Goal: Task Accomplishment & Management: Manage account settings

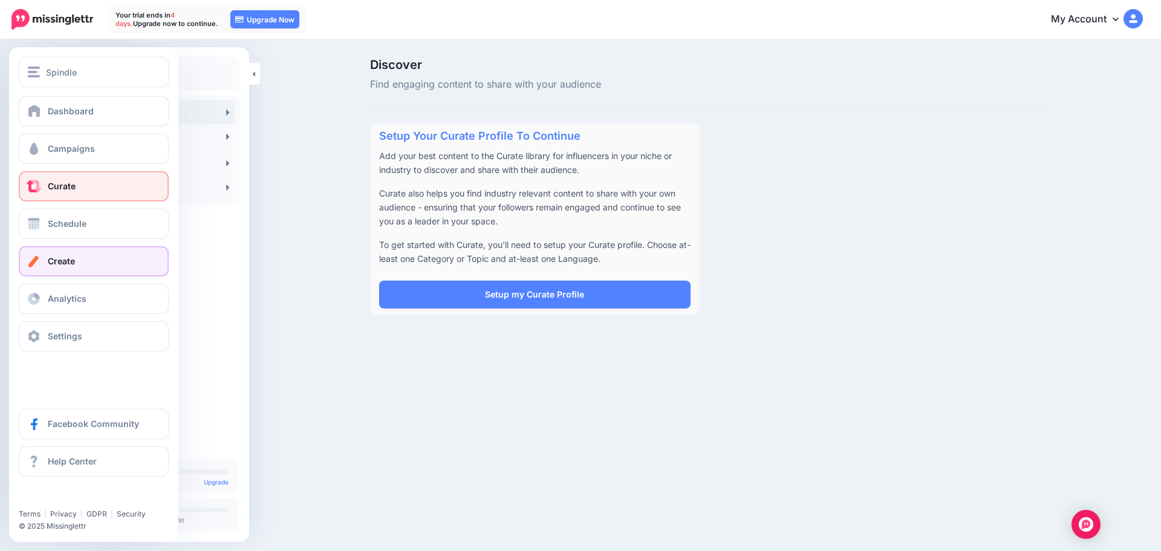
click at [80, 253] on link "Create" at bounding box center [94, 261] width 150 height 30
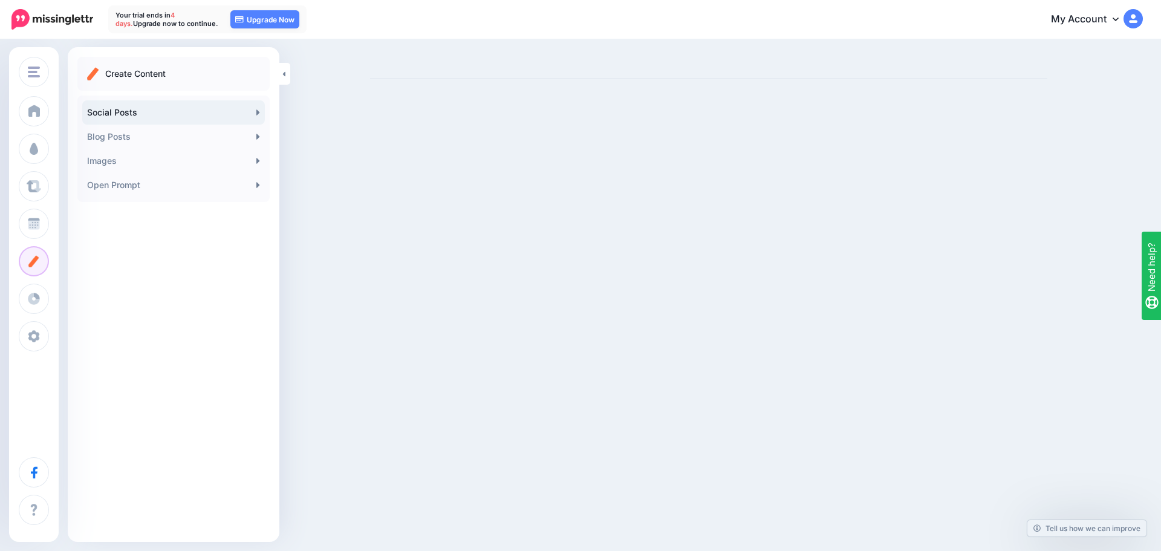
click at [130, 115] on link "Social Posts" at bounding box center [173, 112] width 183 height 24
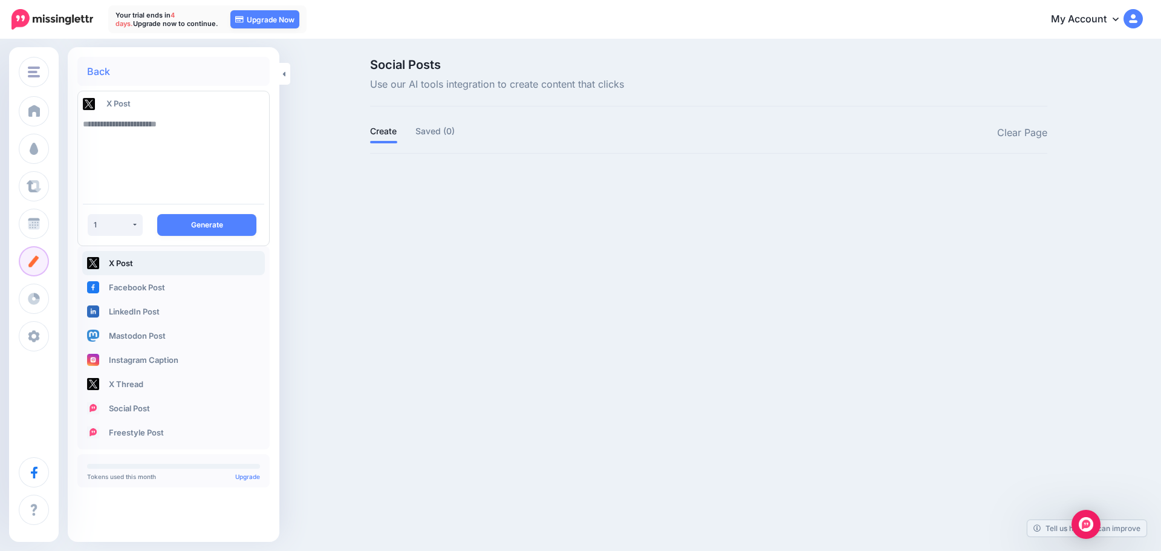
click at [181, 129] on textarea at bounding box center [173, 153] width 181 height 82
click at [137, 224] on button "1" at bounding box center [115, 225] width 55 height 22
click at [188, 357] on link "Instagram Caption" at bounding box center [173, 360] width 183 height 24
click at [135, 222] on button "1" at bounding box center [115, 225] width 55 height 22
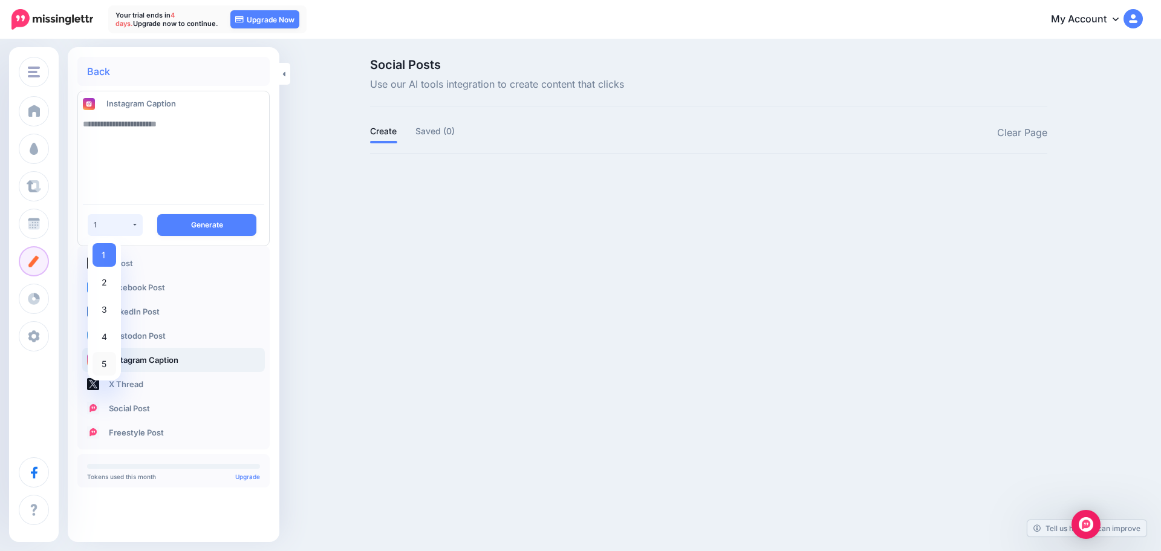
click at [113, 365] on link "5" at bounding box center [104, 364] width 24 height 24
select select "*"
click at [206, 134] on textarea at bounding box center [173, 153] width 181 height 82
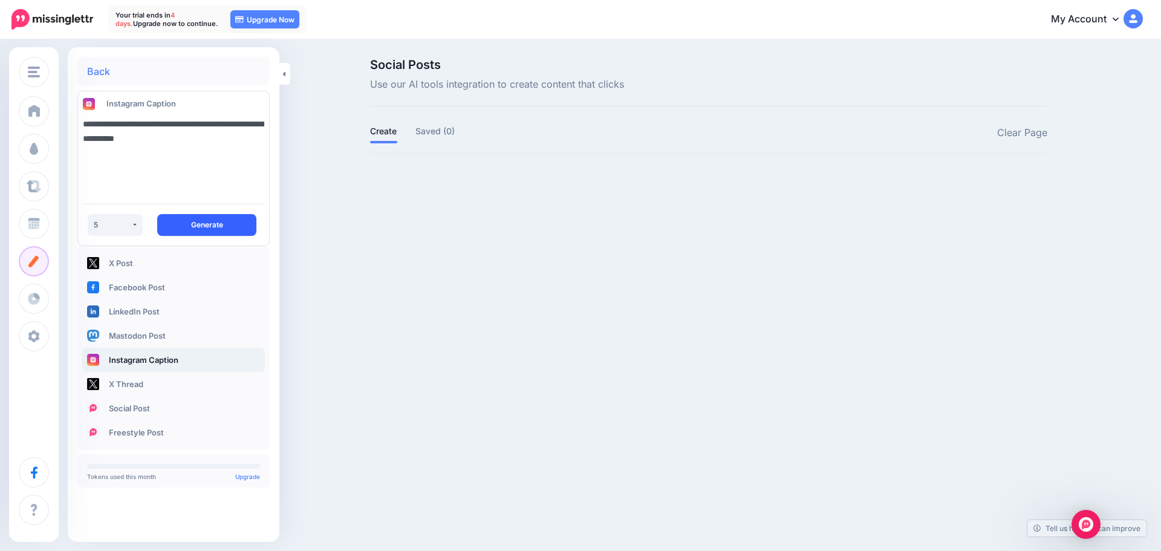
type textarea "**********"
click at [248, 223] on button "Generate" at bounding box center [206, 225] width 99 height 22
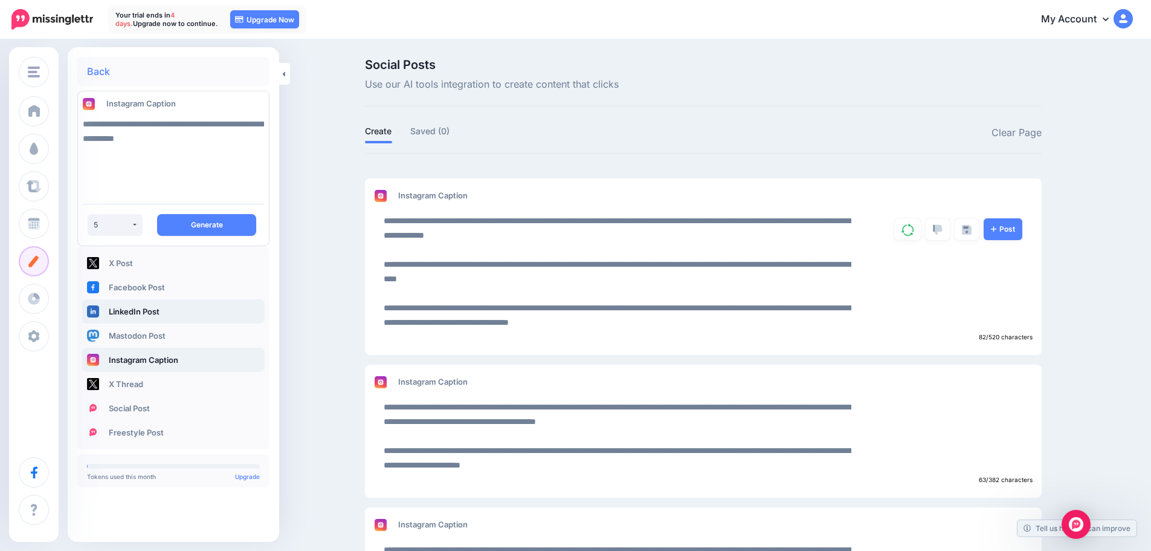
scroll to position [60, 0]
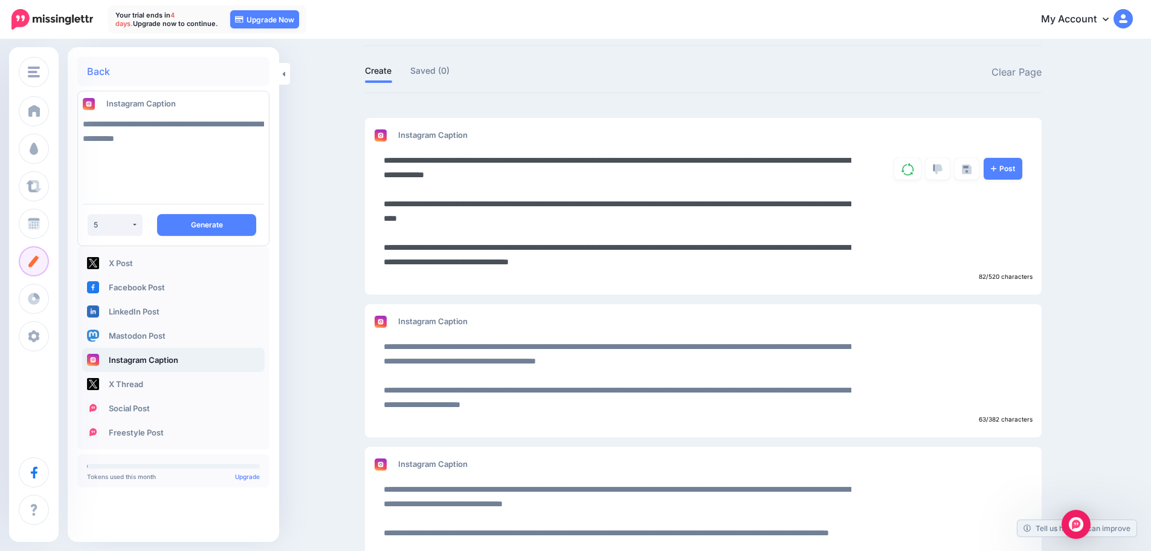
click at [651, 175] on textarea "**********" at bounding box center [618, 211] width 468 height 116
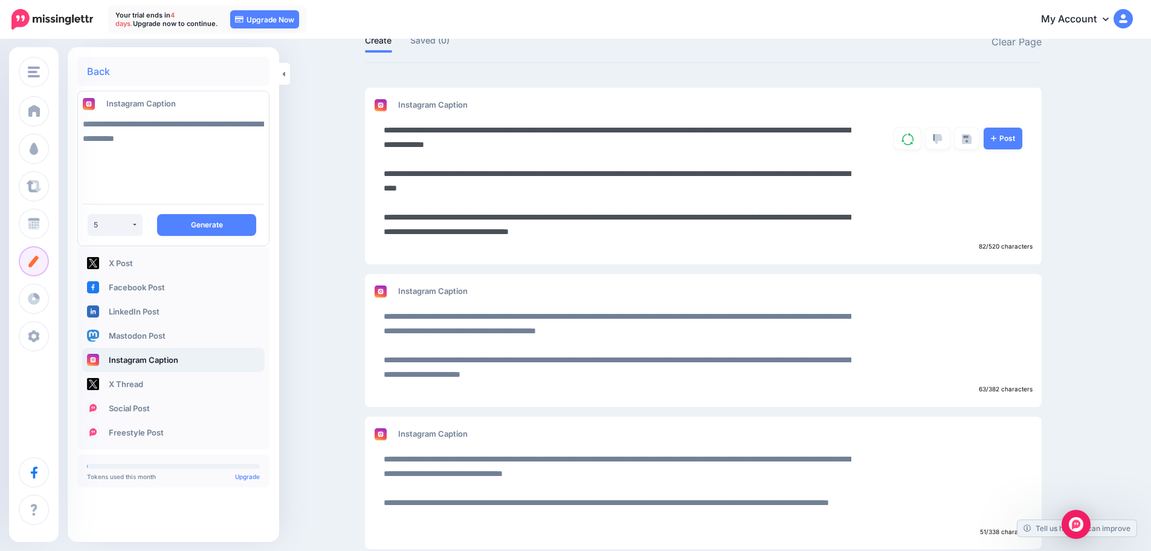
scroll to position [121, 0]
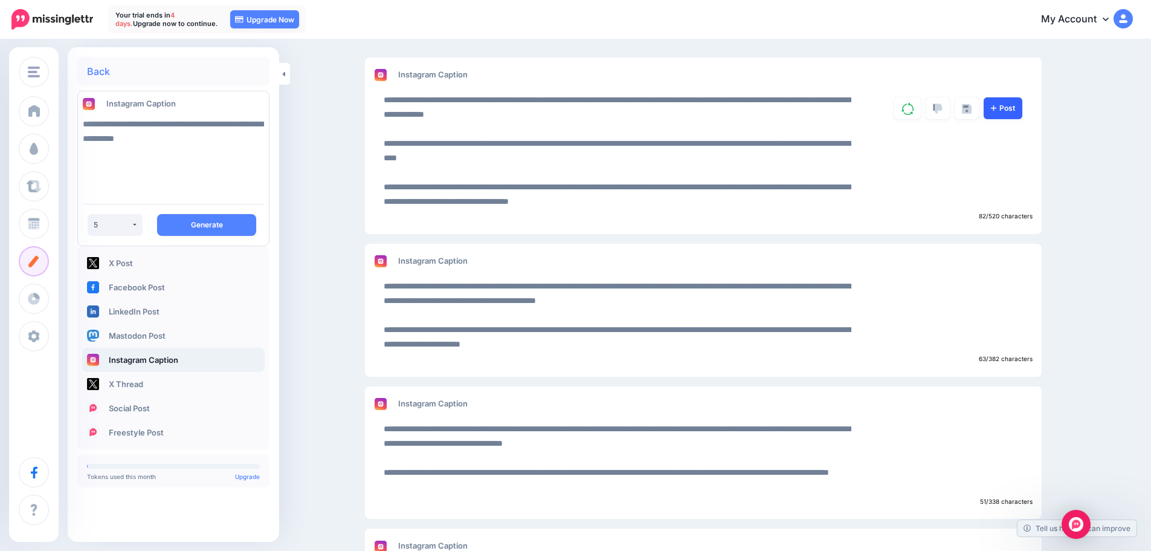
click at [1007, 111] on link "Post" at bounding box center [1003, 108] width 39 height 22
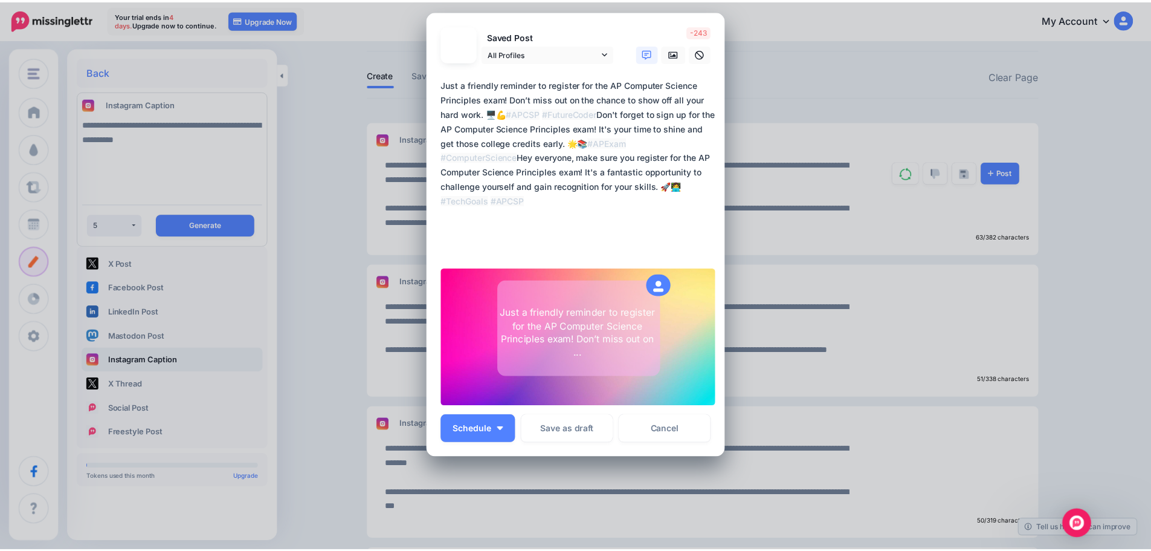
scroll to position [0, 0]
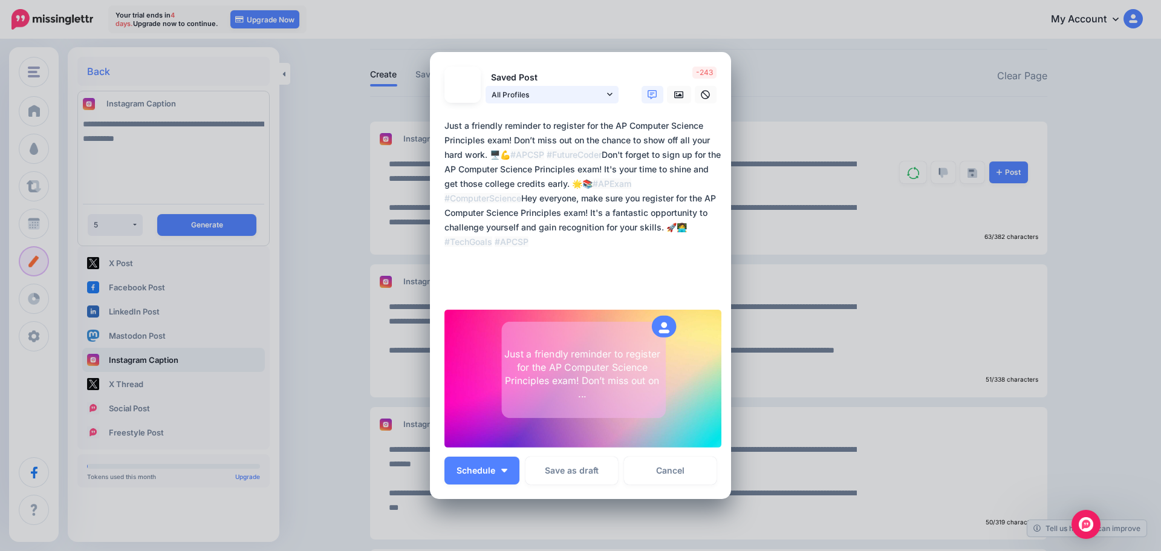
click at [518, 94] on span "All Profiles" at bounding box center [547, 94] width 112 height 13
click at [600, 91] on link "All Profiles" at bounding box center [551, 95] width 133 height 18
click at [611, 92] on link "All Profiles" at bounding box center [551, 95] width 133 height 18
click at [676, 466] on link "Cancel" at bounding box center [670, 470] width 92 height 28
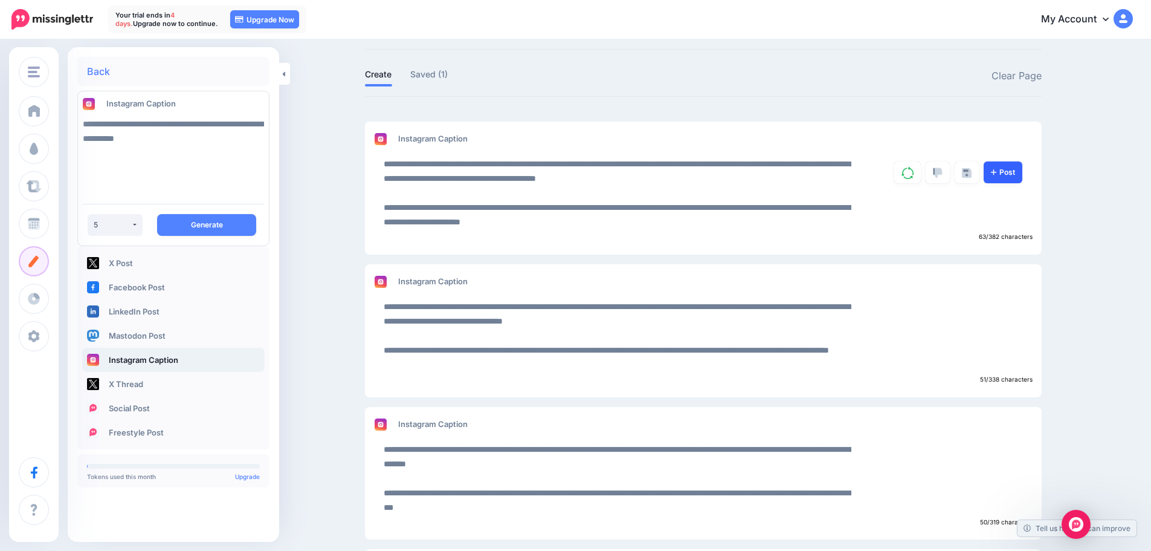
click at [1005, 175] on link "Post" at bounding box center [1003, 172] width 39 height 22
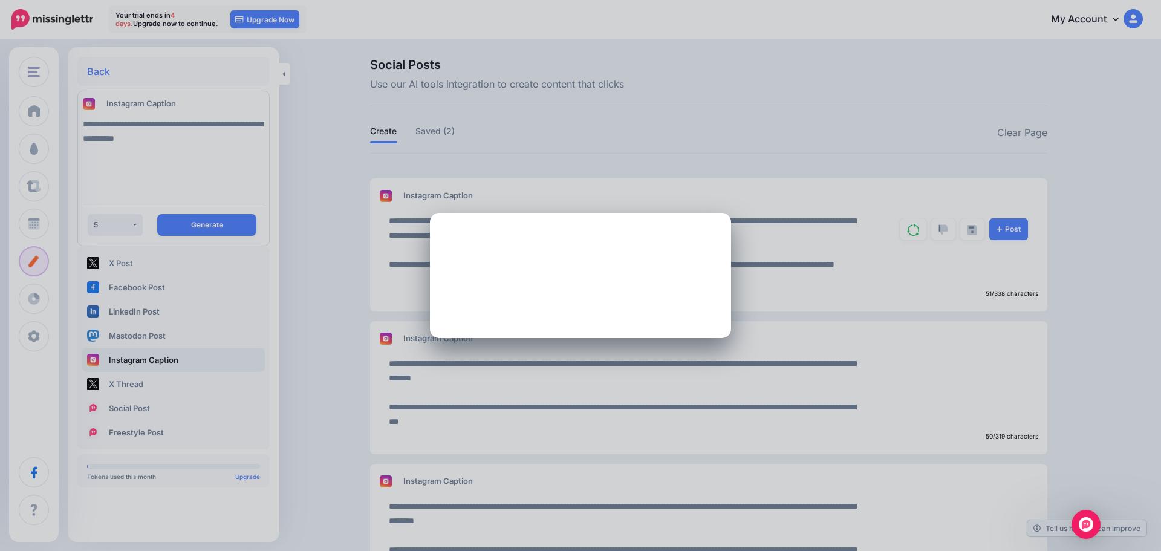
type textarea "**********"
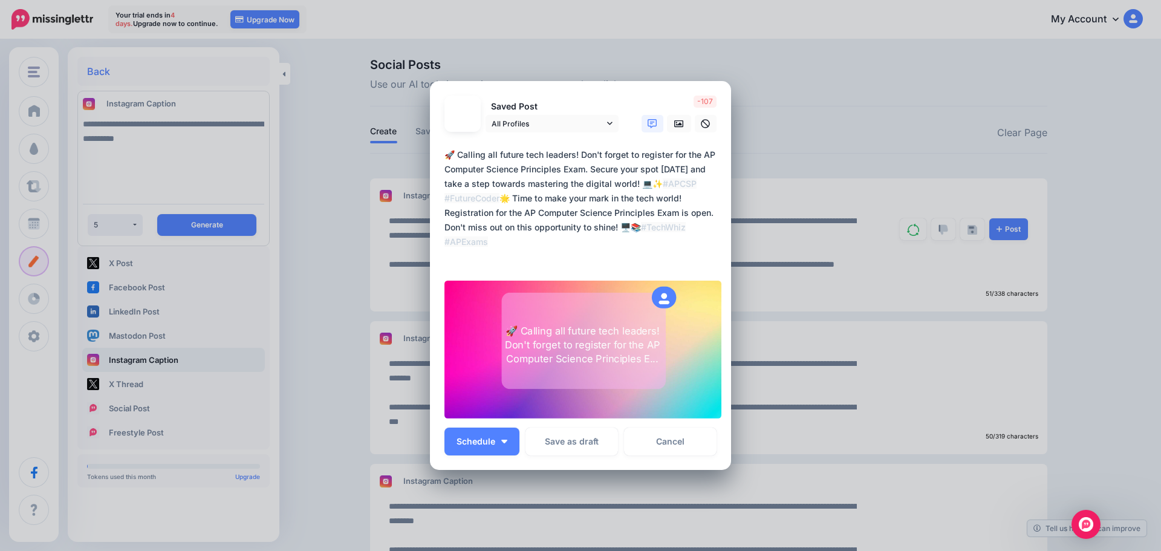
click at [611, 209] on textarea "**********" at bounding box center [583, 205] width 278 height 116
click at [502, 441] on img "button" at bounding box center [504, 441] width 6 height 4
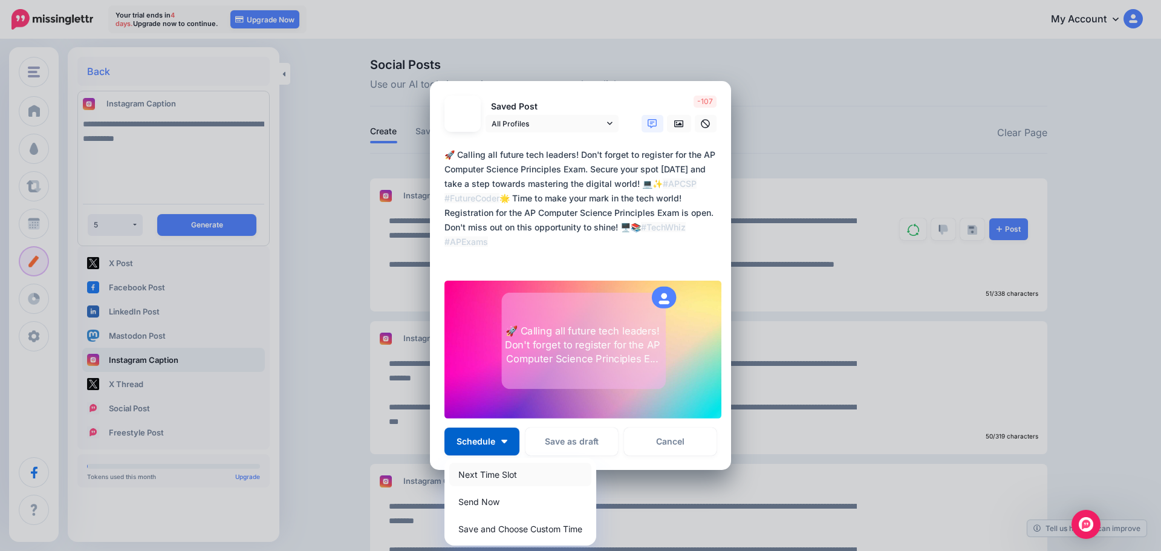
click at [531, 484] on link "Next Time Slot" at bounding box center [520, 474] width 142 height 24
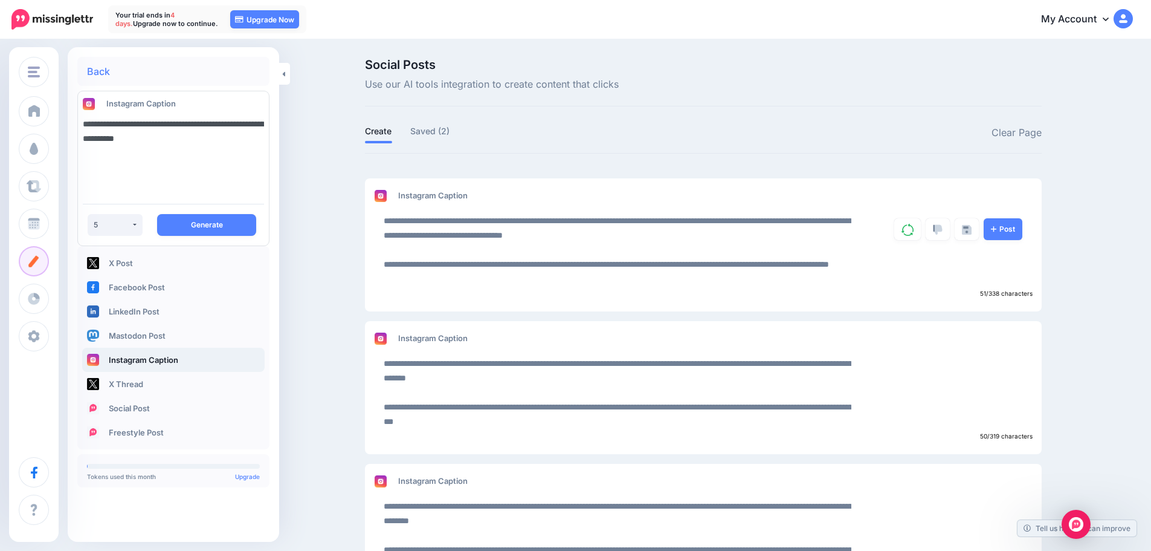
drag, startPoint x: 254, startPoint y: 144, endPoint x: 66, endPoint y: 126, distance: 188.8
click at [66, 126] on div "Spindle Spindle Add Workspace Dashboard Campaigns Curate Schedule Create Analyt…" at bounding box center [575, 339] width 1151 height 598
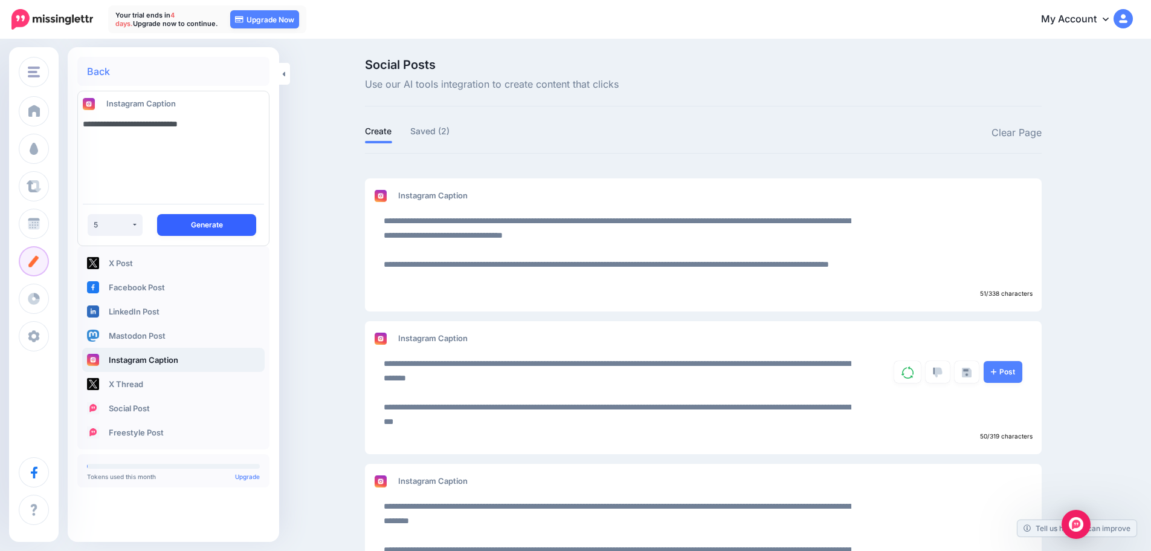
type textarea "**********"
click at [219, 225] on button "Generate" at bounding box center [206, 225] width 99 height 22
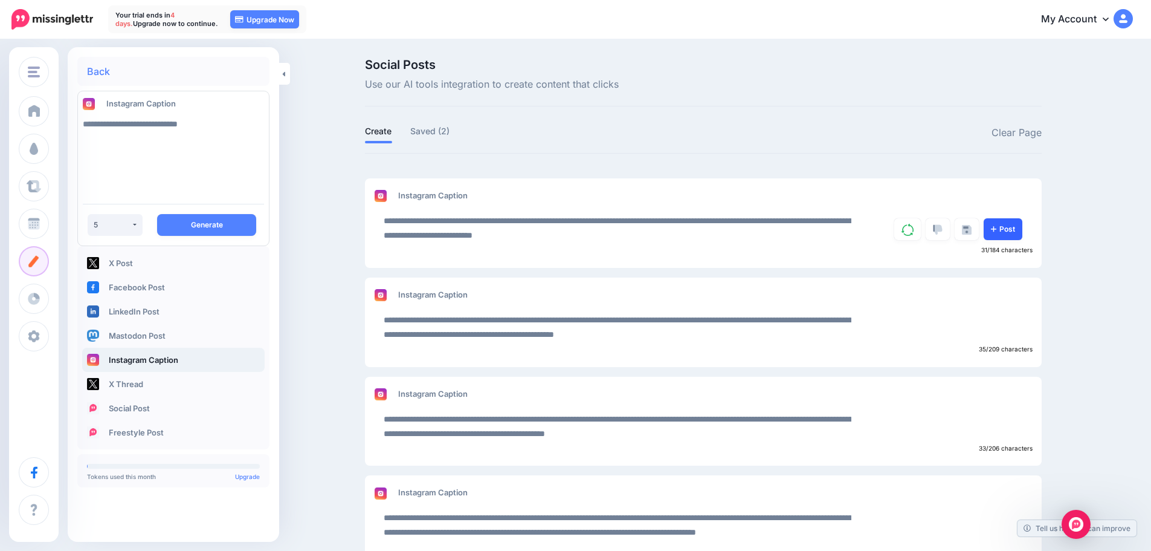
click at [1021, 228] on link "Post" at bounding box center [1003, 229] width 39 height 22
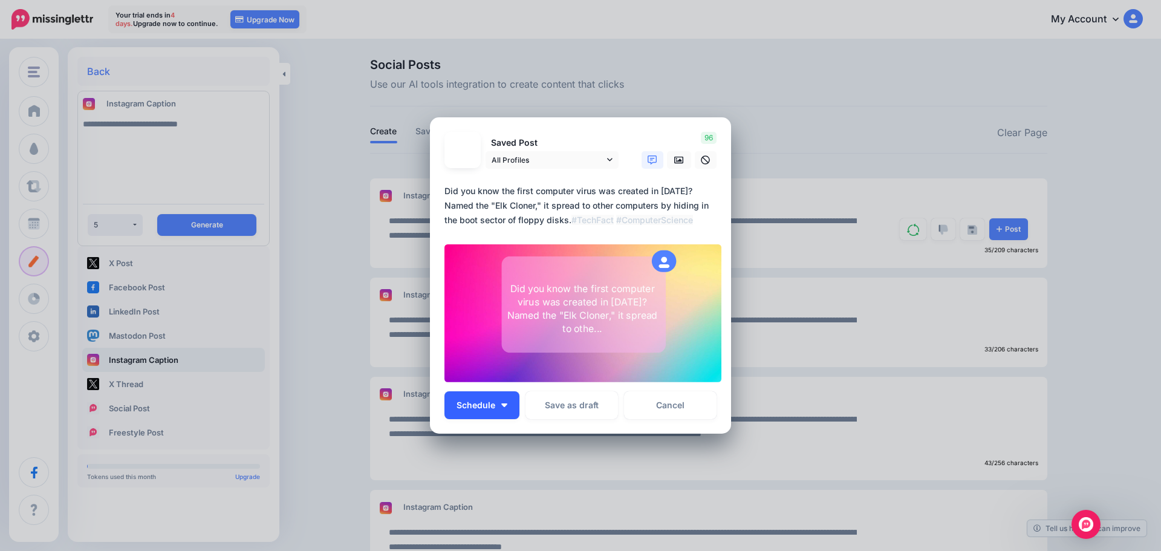
click at [480, 405] on span "Schedule" at bounding box center [475, 405] width 39 height 8
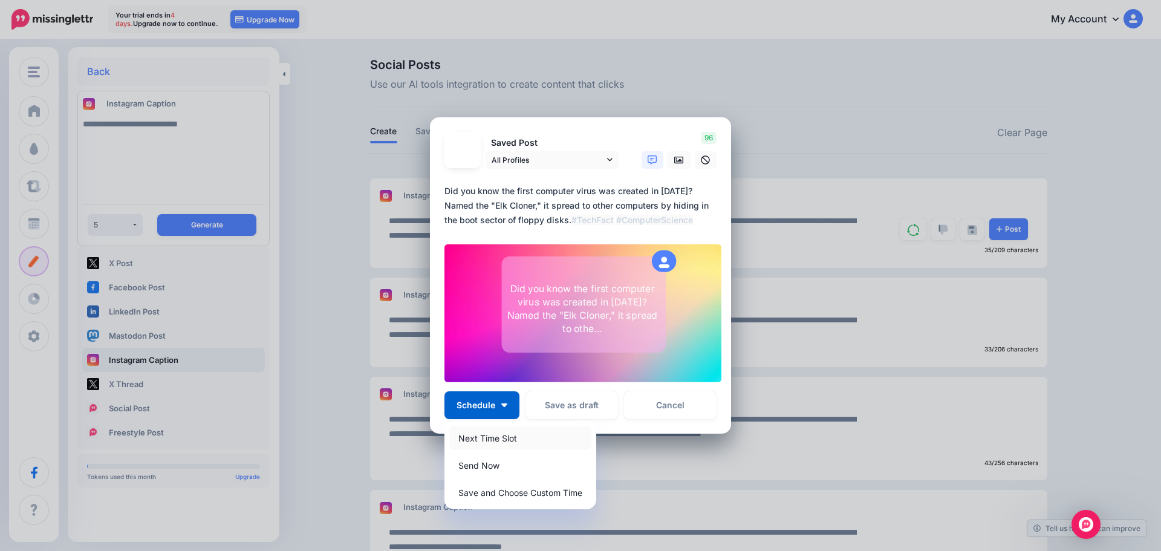
click at [532, 437] on link "Next Time Slot" at bounding box center [520, 438] width 142 height 24
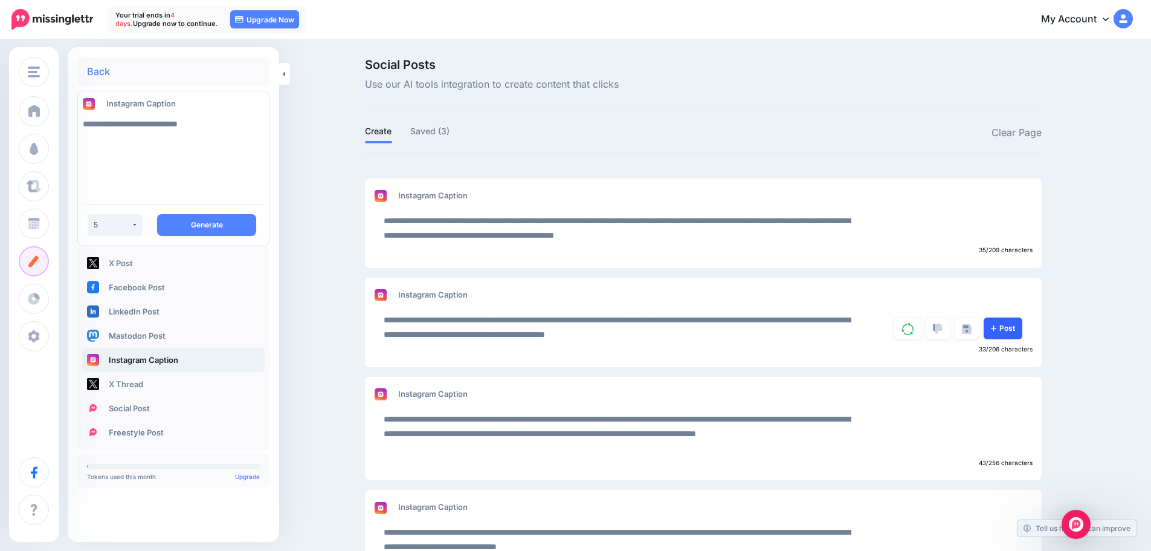
click at [1011, 331] on link "Post" at bounding box center [1003, 328] width 39 height 22
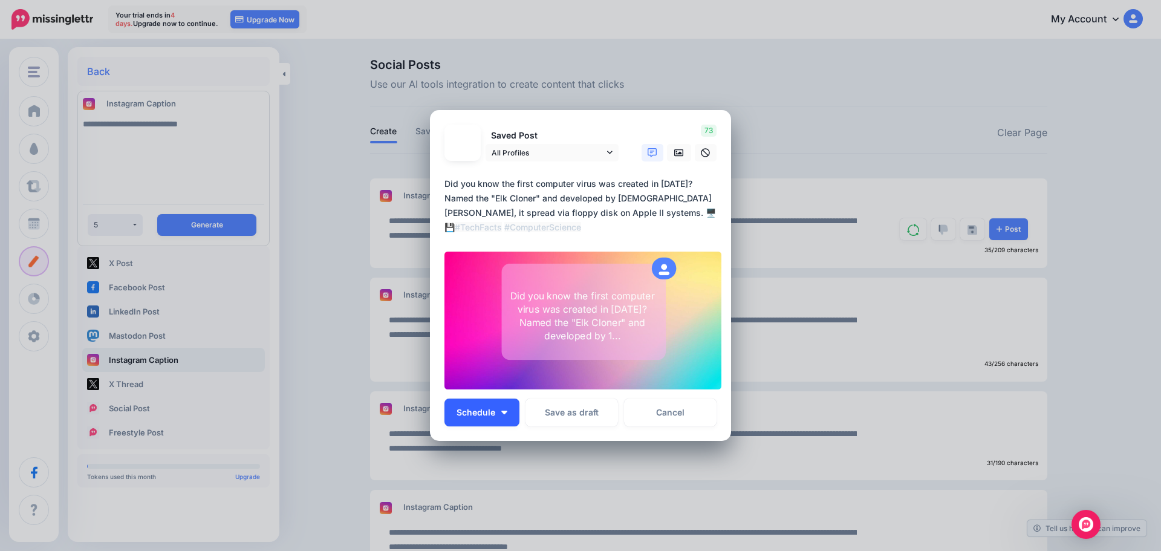
click at [505, 415] on button "Schedule" at bounding box center [481, 412] width 75 height 28
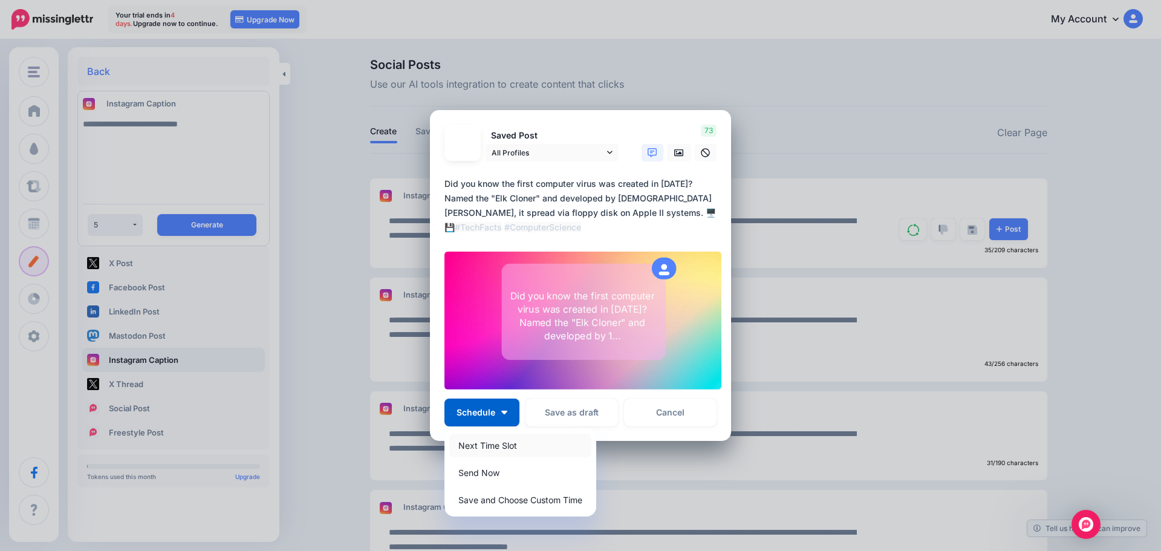
click at [526, 442] on link "Next Time Slot" at bounding box center [520, 445] width 142 height 24
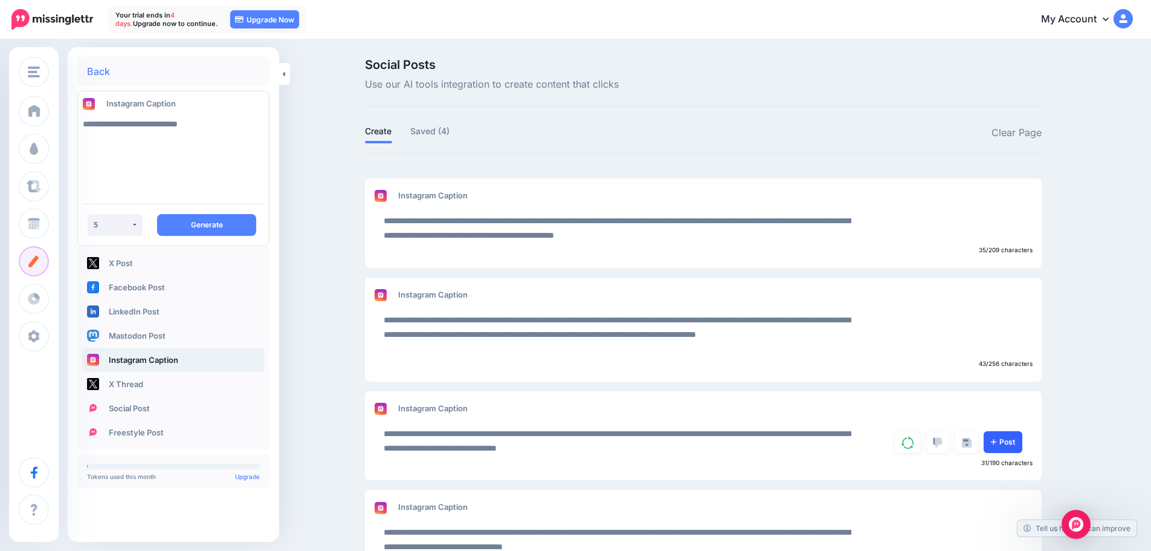
click at [1014, 444] on link "Post" at bounding box center [1003, 442] width 39 height 22
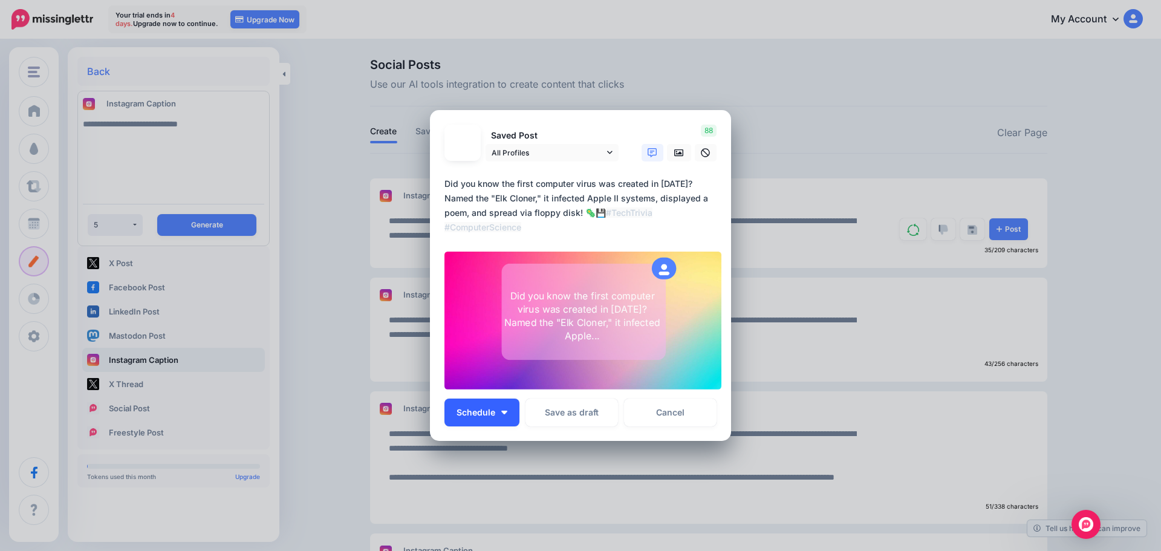
click at [514, 407] on button "Schedule" at bounding box center [481, 412] width 75 height 28
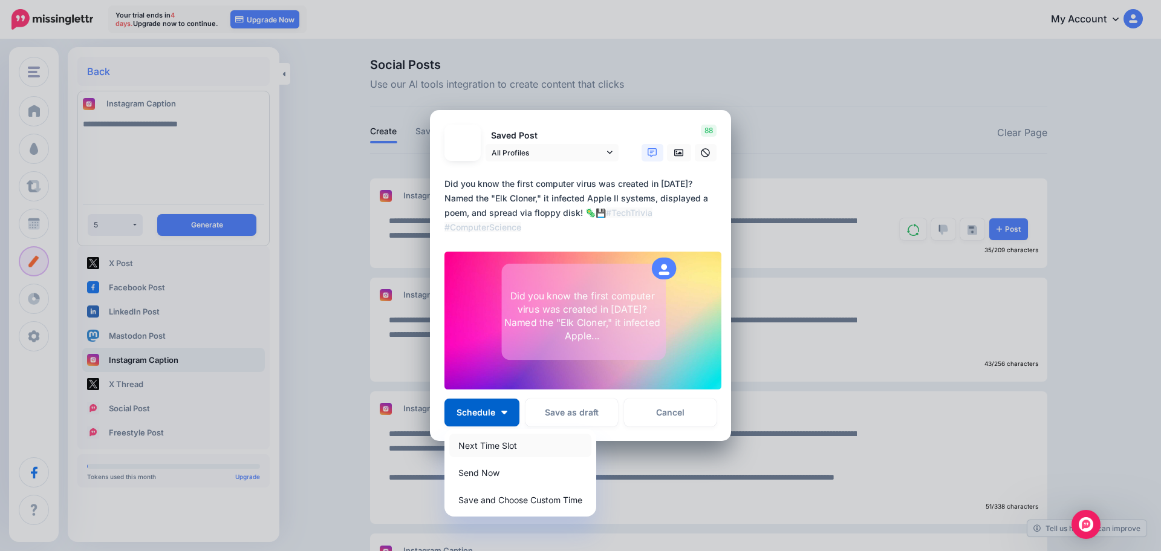
click at [543, 445] on link "Next Time Slot" at bounding box center [520, 445] width 142 height 24
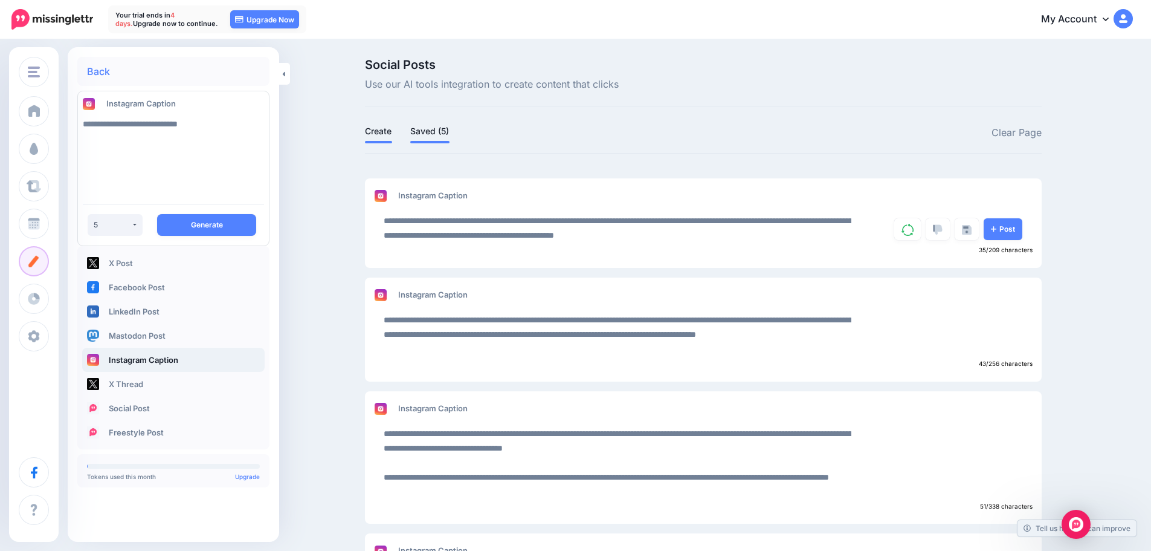
click at [434, 135] on link "Saved (5)" at bounding box center [429, 131] width 39 height 15
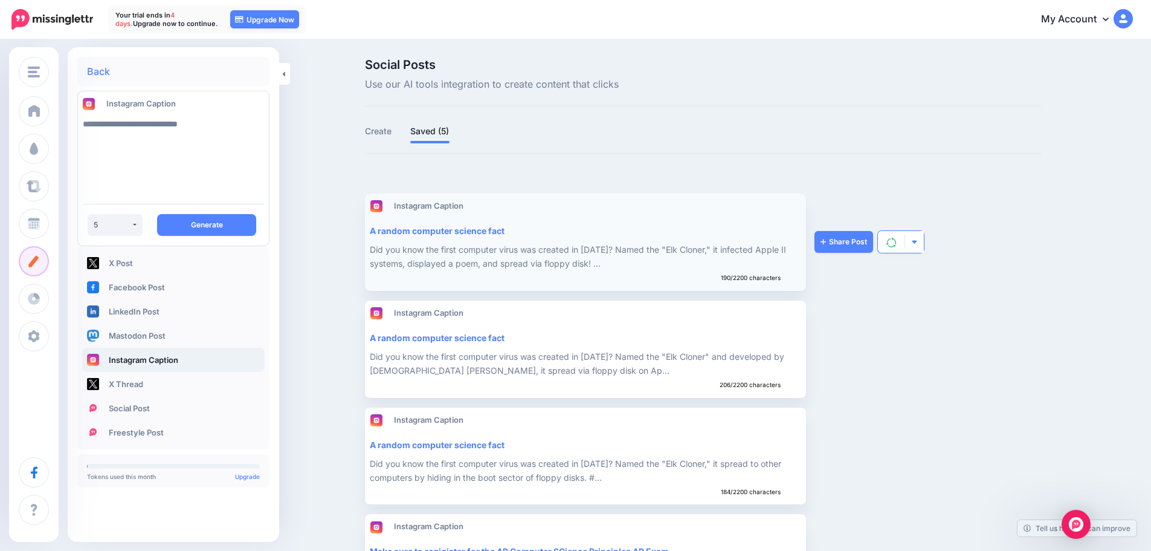
click at [918, 242] on img "button" at bounding box center [914, 242] width 7 height 7
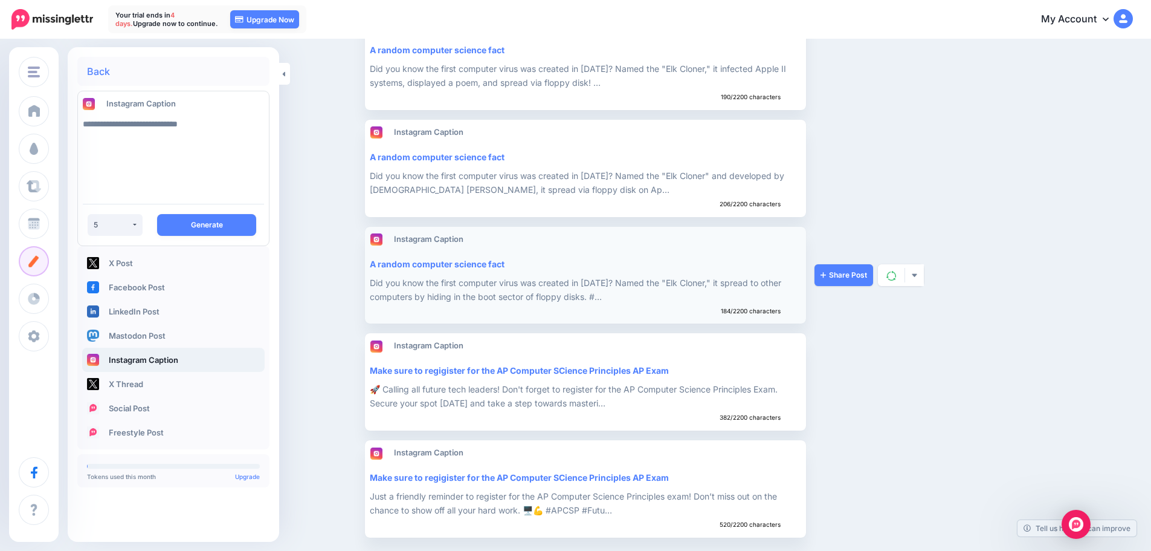
scroll to position [186, 0]
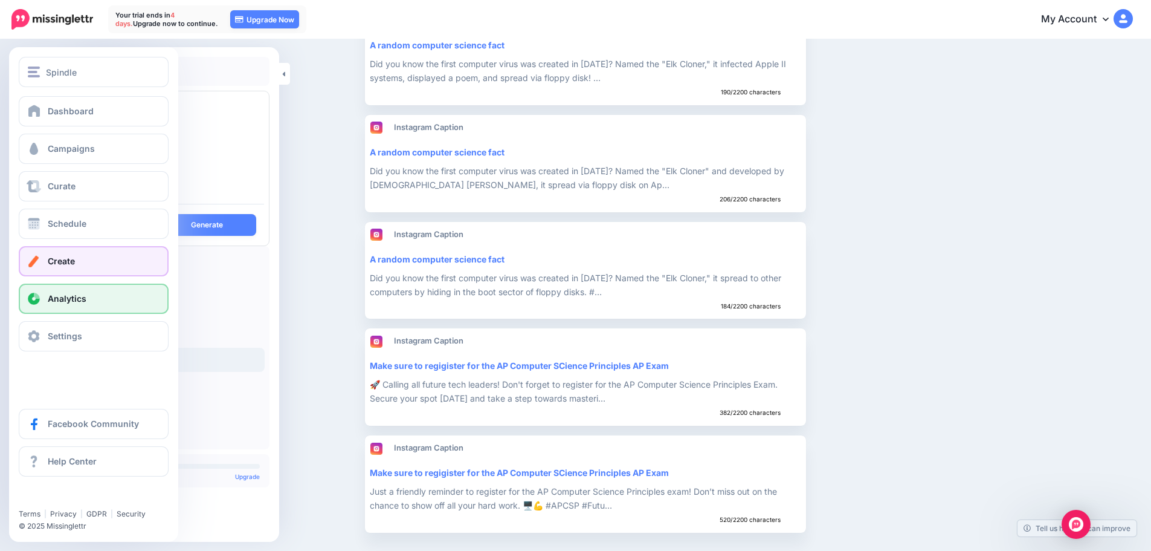
click at [56, 291] on link "Analytics" at bounding box center [94, 298] width 150 height 30
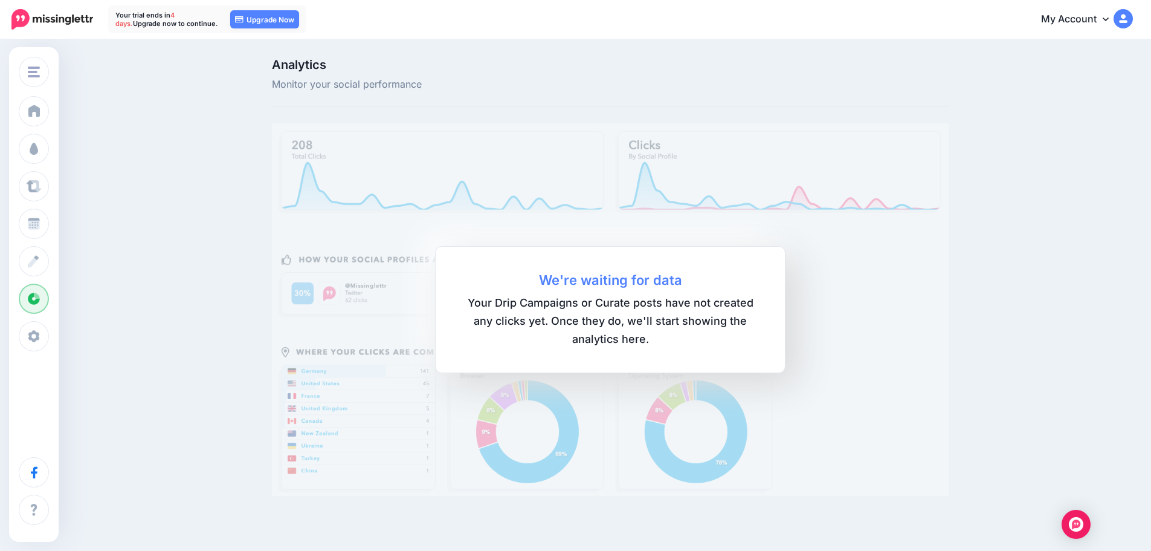
click at [613, 292] on div "We're waiting for data Your Drip Campaigns or Curate posts have not created any…" at bounding box center [610, 309] width 351 height 127
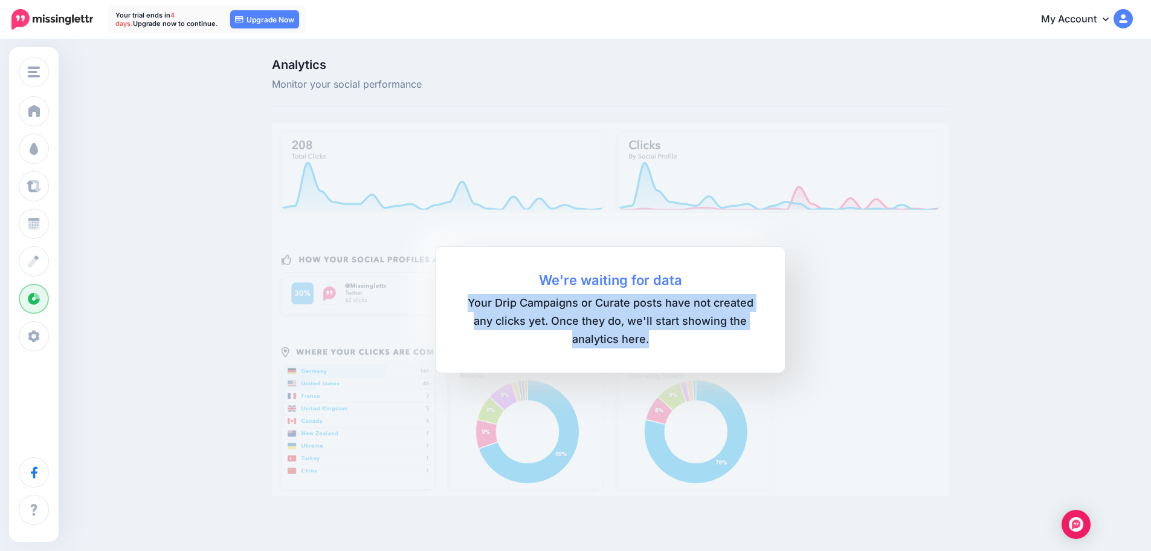
click at [613, 292] on div "We're waiting for data Your Drip Campaigns or Curate posts have not created any…" at bounding box center [610, 309] width 351 height 127
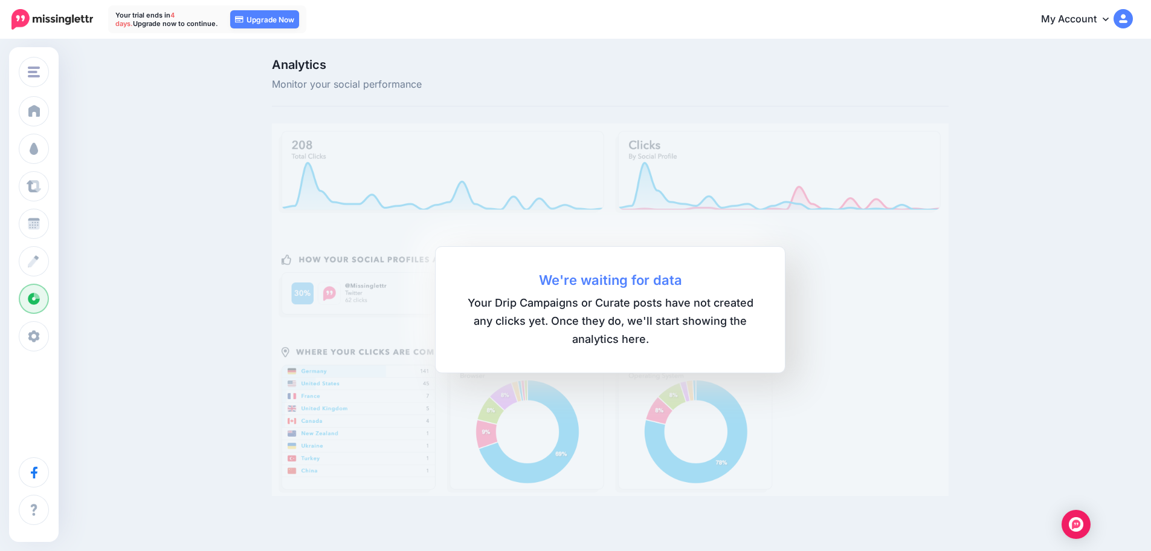
click at [612, 283] on b "We're waiting for data" at bounding box center [610, 280] width 301 height 18
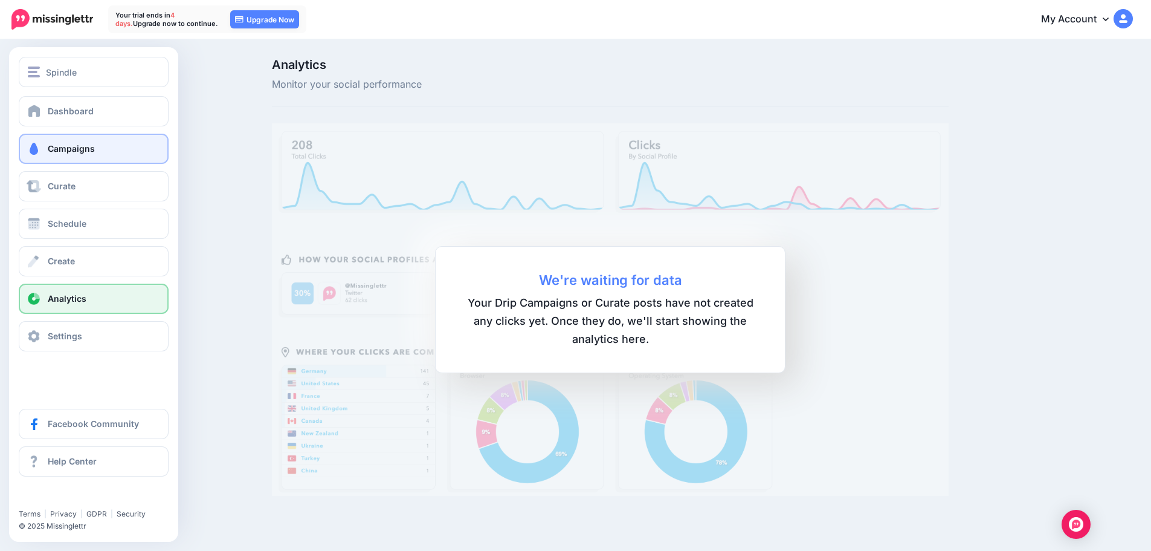
click at [34, 143] on span at bounding box center [34, 149] width 16 height 12
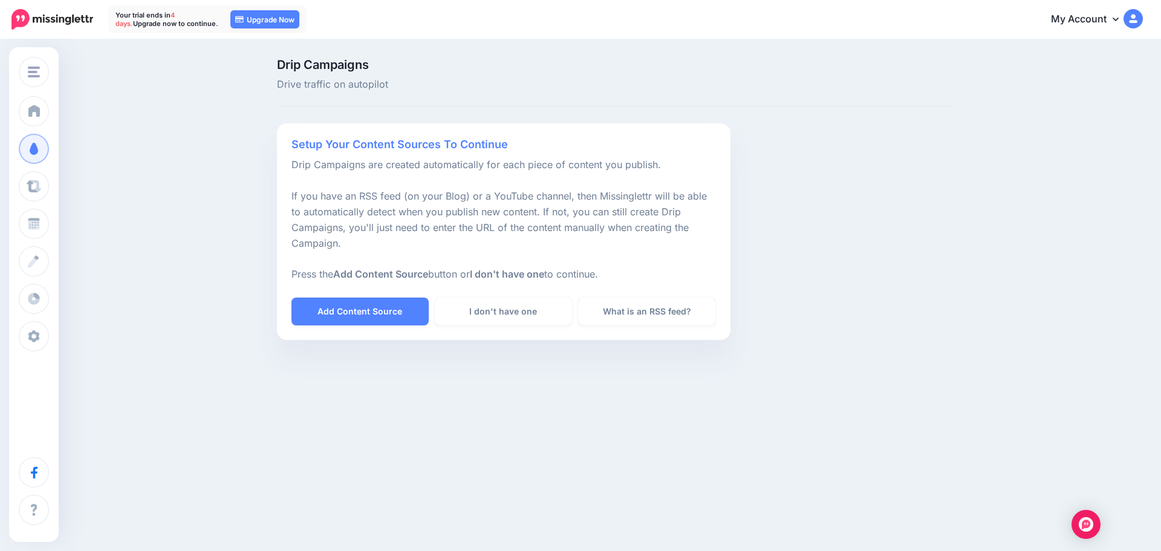
click at [442, 167] on div "Setup Your Content Sources To Continue Drip Campaigns are created automatically…" at bounding box center [503, 231] width 453 height 216
click at [355, 211] on div "Setup Your Content Sources To Continue Drip Campaigns are created automatically…" at bounding box center [503, 231] width 453 height 216
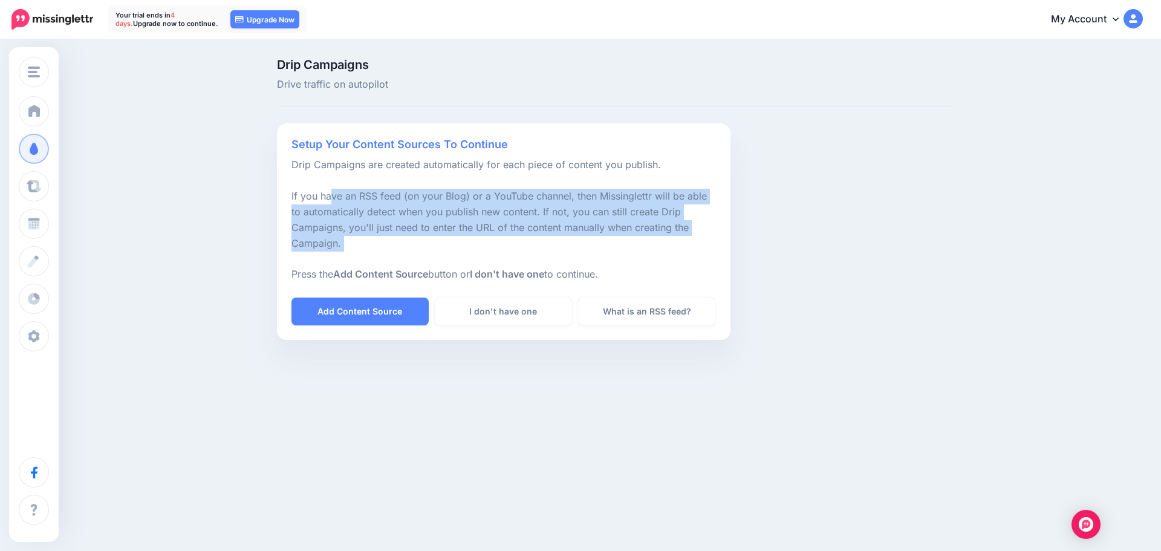
click at [355, 211] on div "Setup Your Content Sources To Continue Drip Campaigns are created automatically…" at bounding box center [503, 231] width 453 height 216
click at [349, 218] on div "Setup Your Content Sources To Continue Drip Campaigns are created automatically…" at bounding box center [503, 231] width 453 height 216
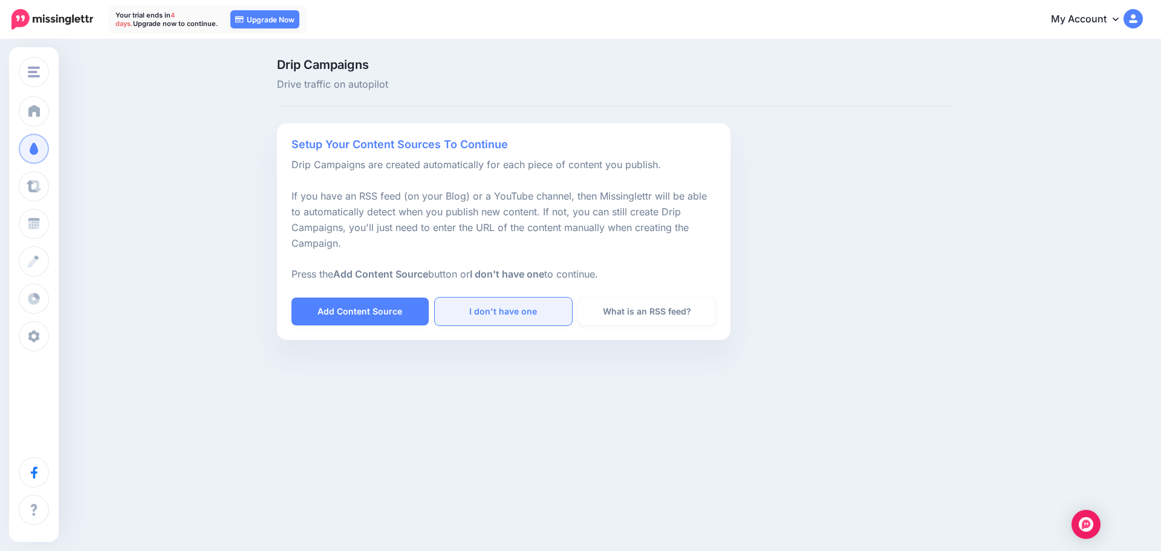
click at [481, 316] on link "I don't have one" at bounding box center [503, 311] width 137 height 28
click at [509, 313] on link "I don't have one" at bounding box center [503, 311] width 137 height 28
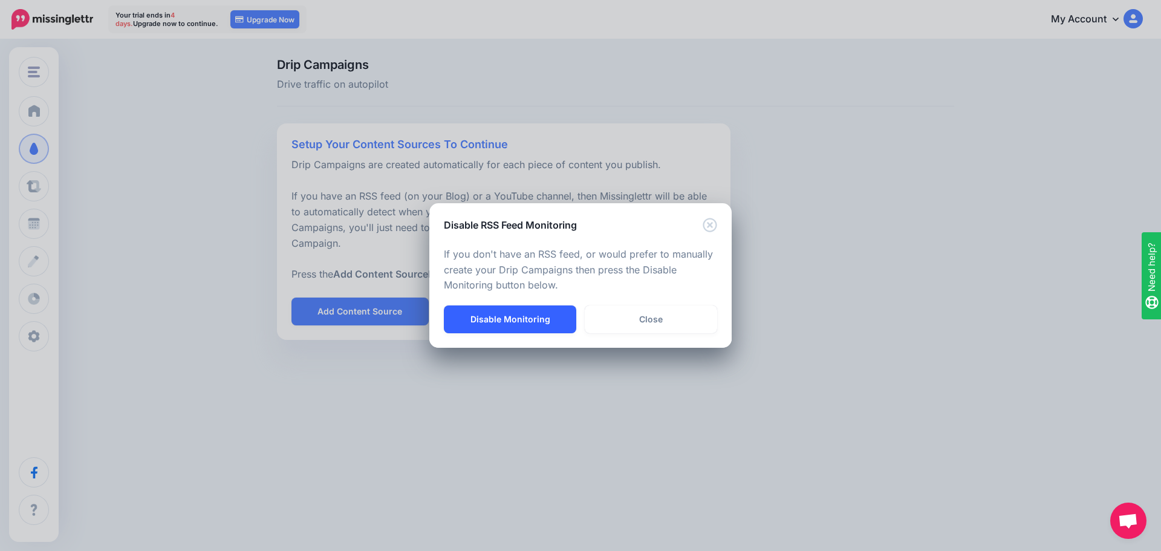
click at [511, 317] on button "Disable Monitoring" at bounding box center [510, 319] width 132 height 28
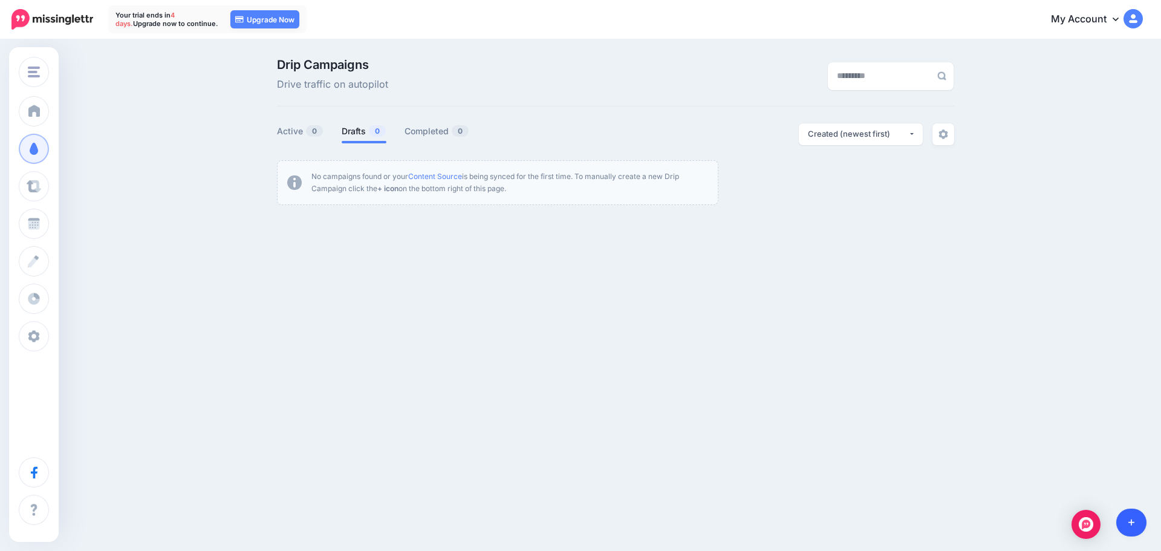
click at [1125, 522] on link at bounding box center [1131, 522] width 31 height 28
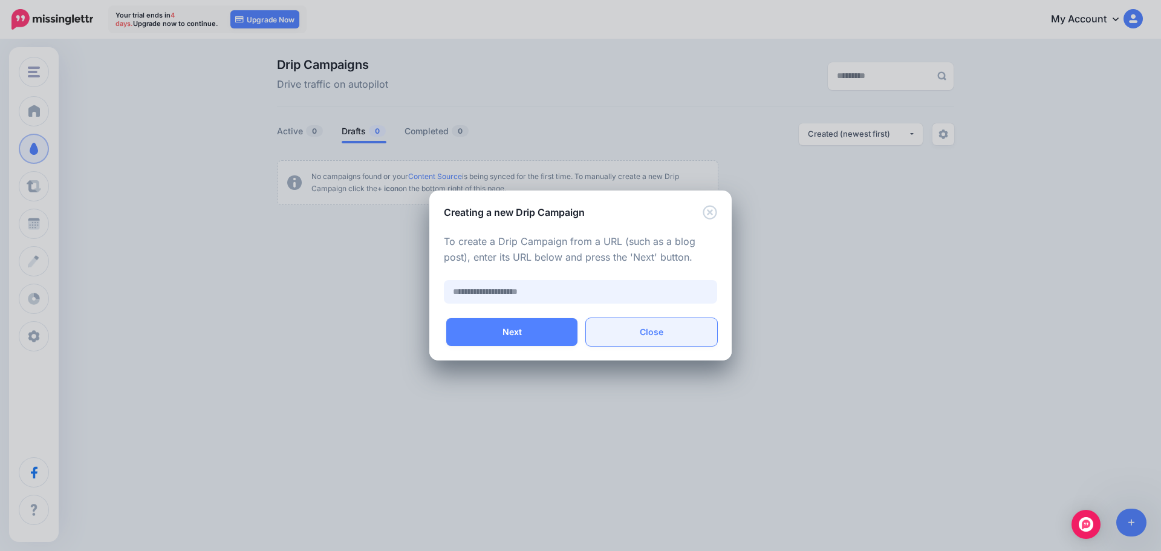
paste input "**********"
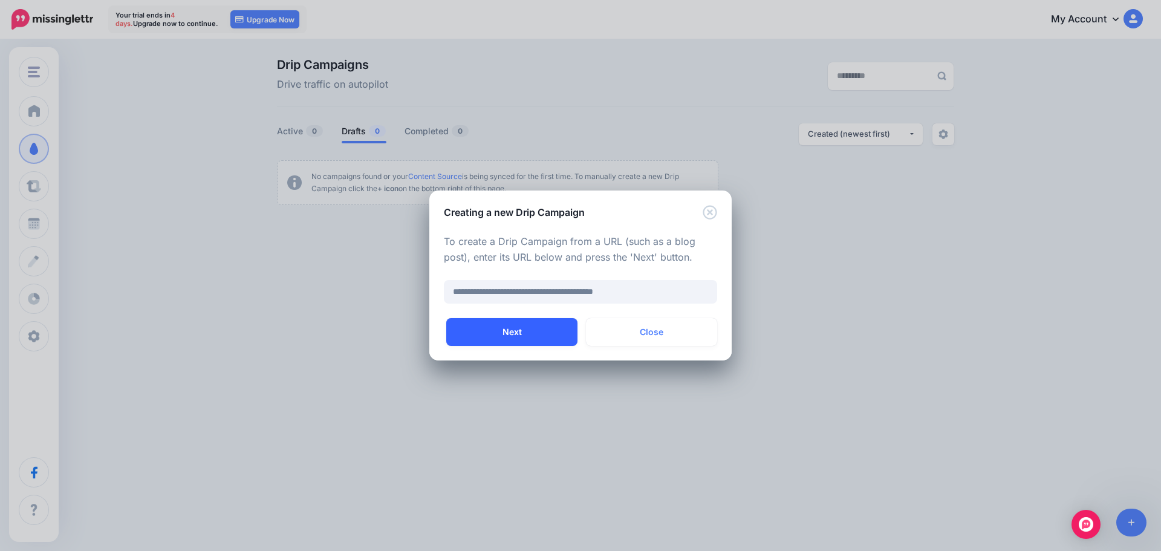
click at [539, 334] on button "Next" at bounding box center [511, 332] width 131 height 28
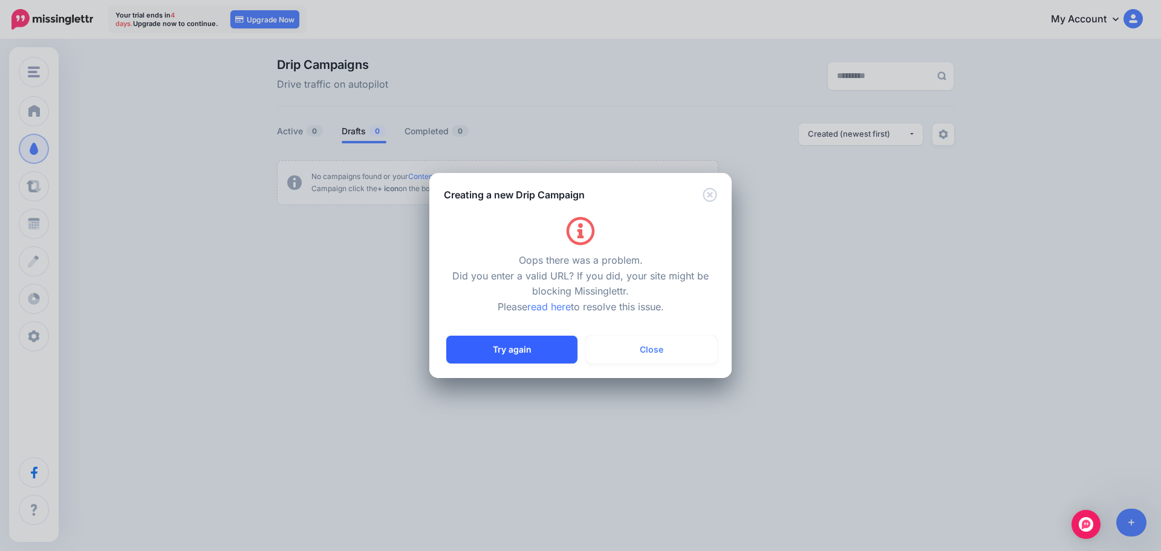
click at [523, 347] on button "Try again" at bounding box center [511, 349] width 131 height 28
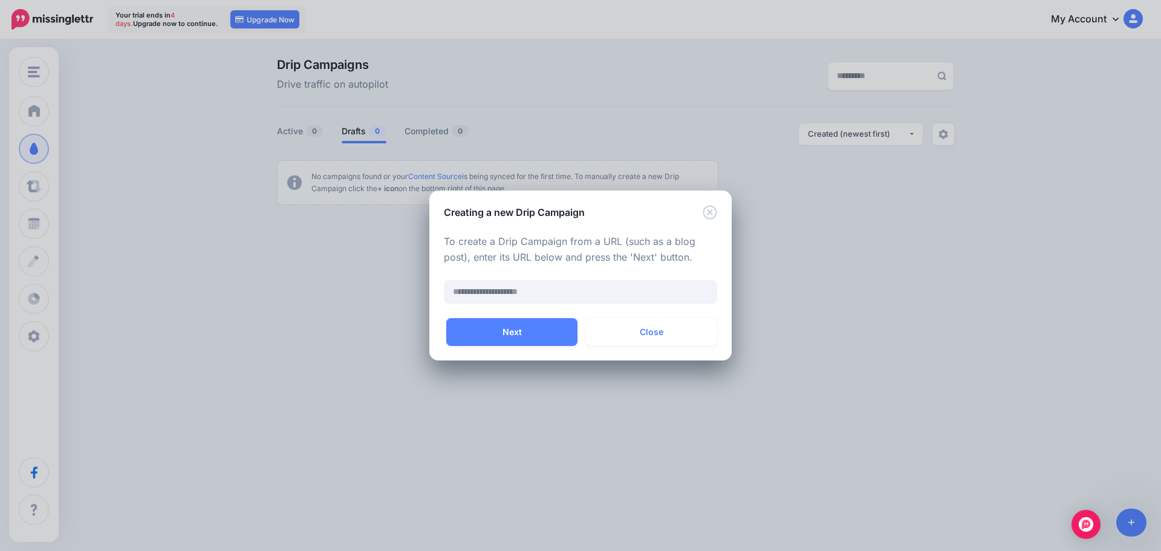
click at [506, 264] on p "To create a Drip Campaign from a URL (such as a blog post), enter its URL below…" at bounding box center [580, 249] width 273 height 31
click at [504, 291] on input "text" at bounding box center [580, 292] width 273 height 24
paste input "**********"
type input "**********"
click at [491, 334] on button "Next" at bounding box center [511, 332] width 131 height 28
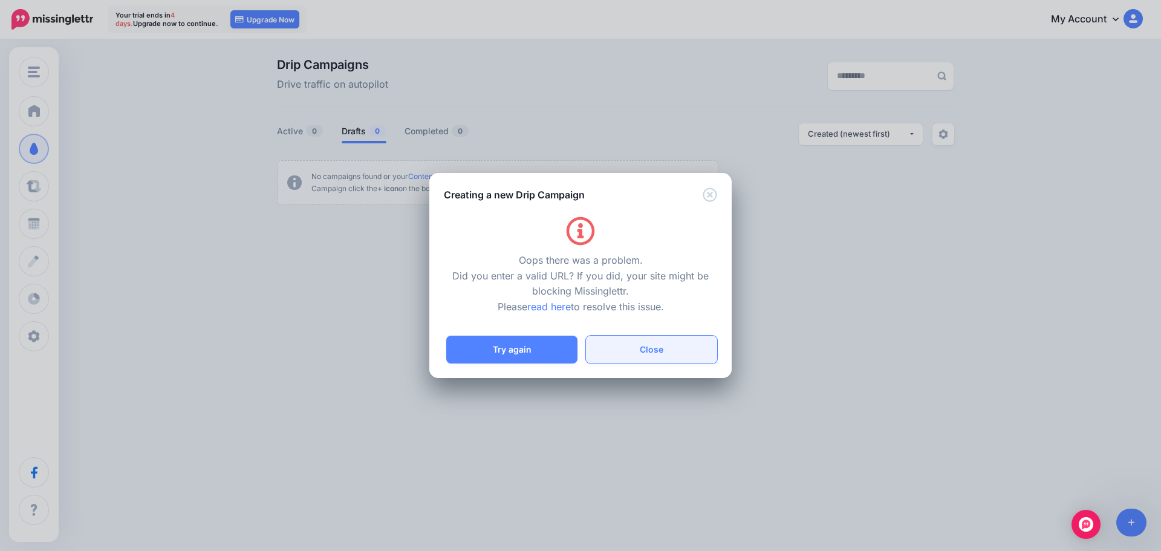
click at [671, 341] on button "Close" at bounding box center [651, 349] width 131 height 28
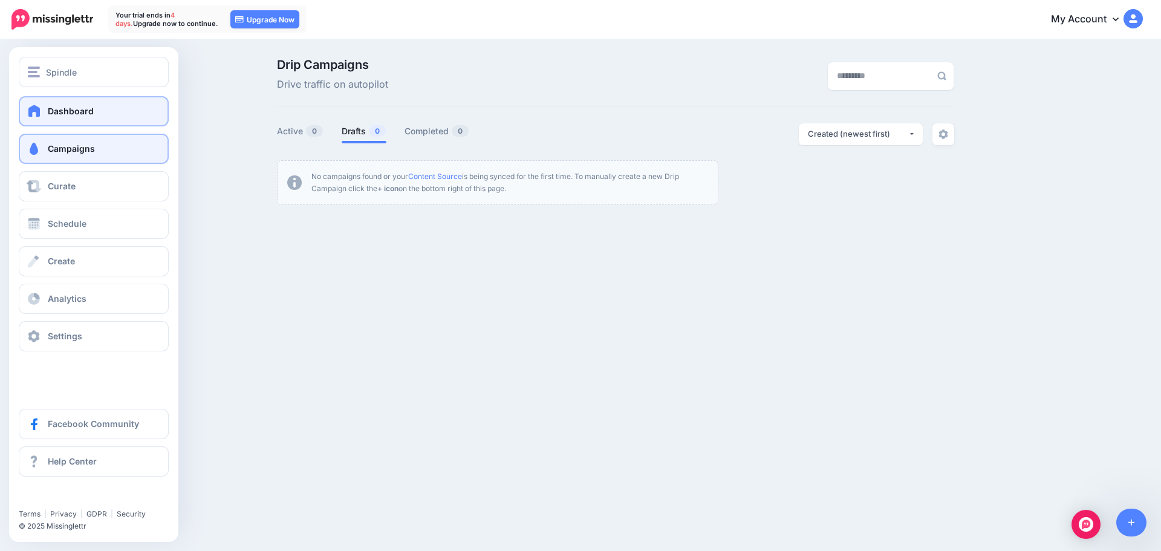
click at [53, 123] on link "Dashboard" at bounding box center [94, 111] width 150 height 30
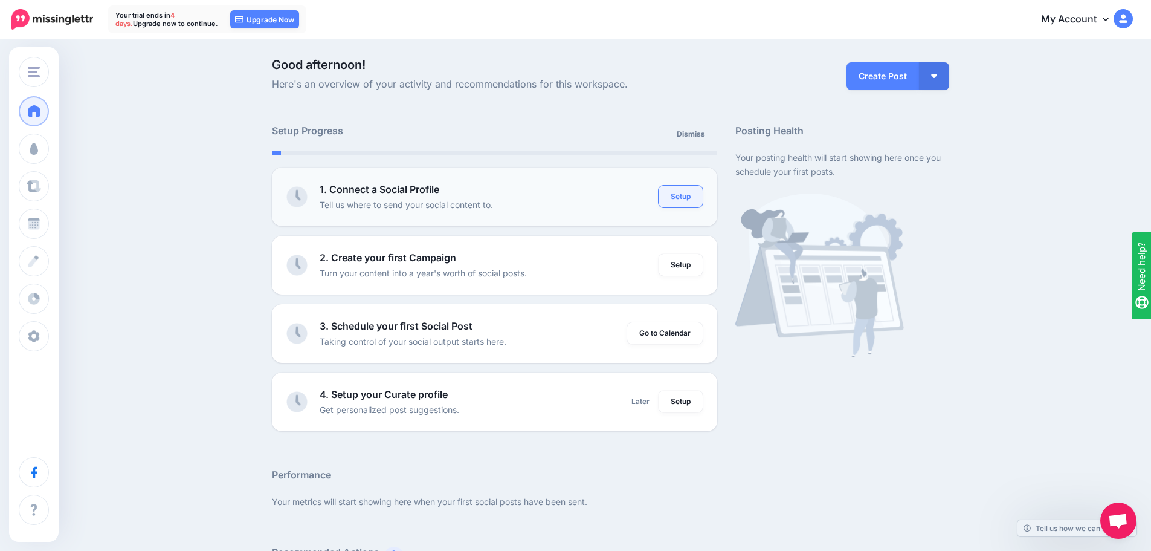
click at [693, 196] on link "Setup" at bounding box center [681, 197] width 44 height 22
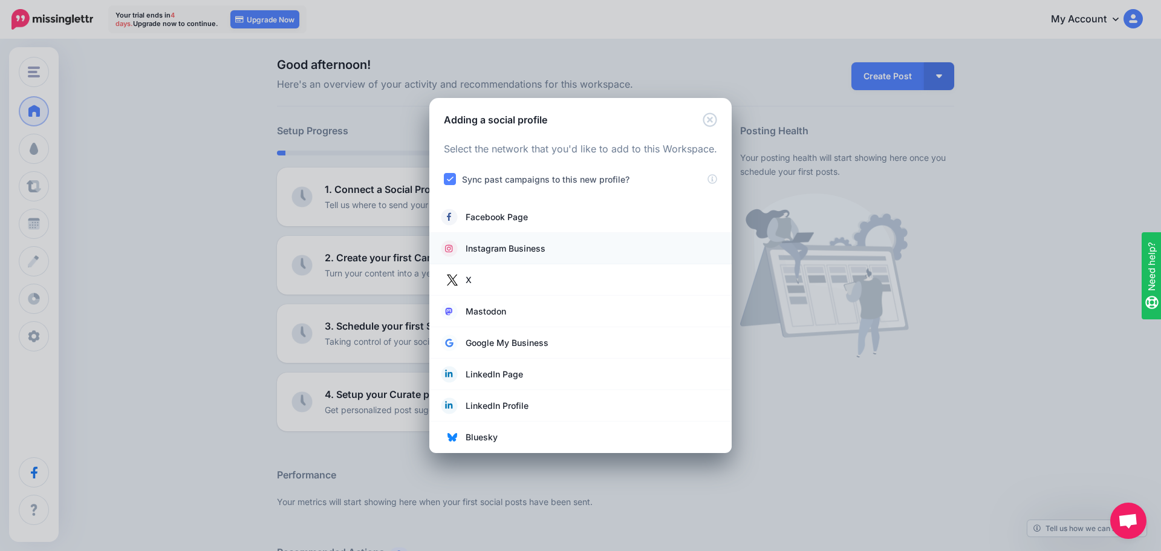
click at [532, 252] on span "Instagram Business" at bounding box center [505, 248] width 80 height 15
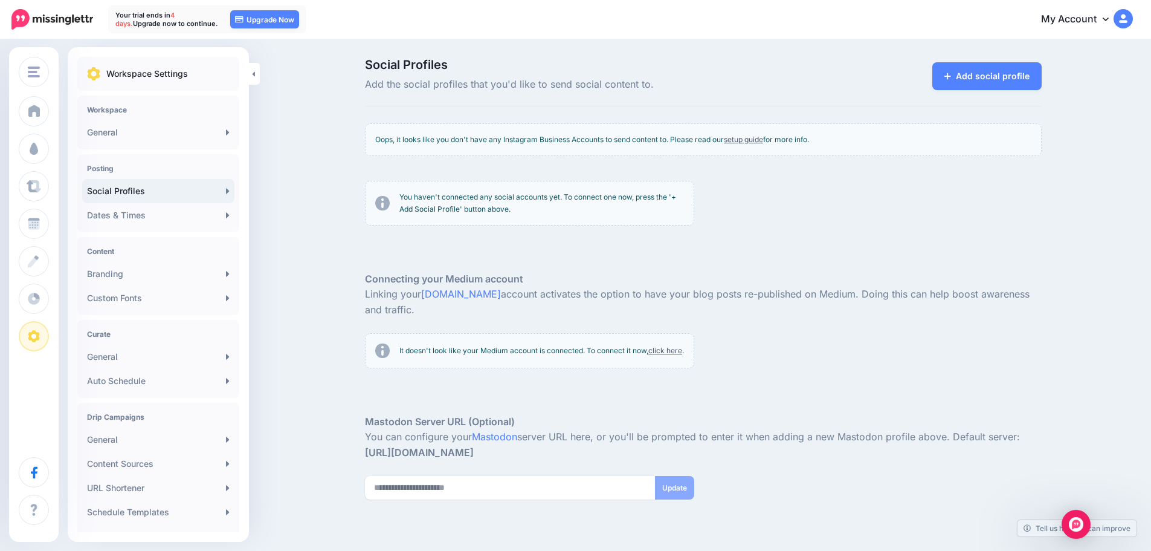
click at [597, 141] on div "Oops, it looks like you don't have any Instagram Business Accounts to send cont…" at bounding box center [703, 139] width 677 height 33
click at [994, 73] on link "Add social profile" at bounding box center [987, 76] width 109 height 28
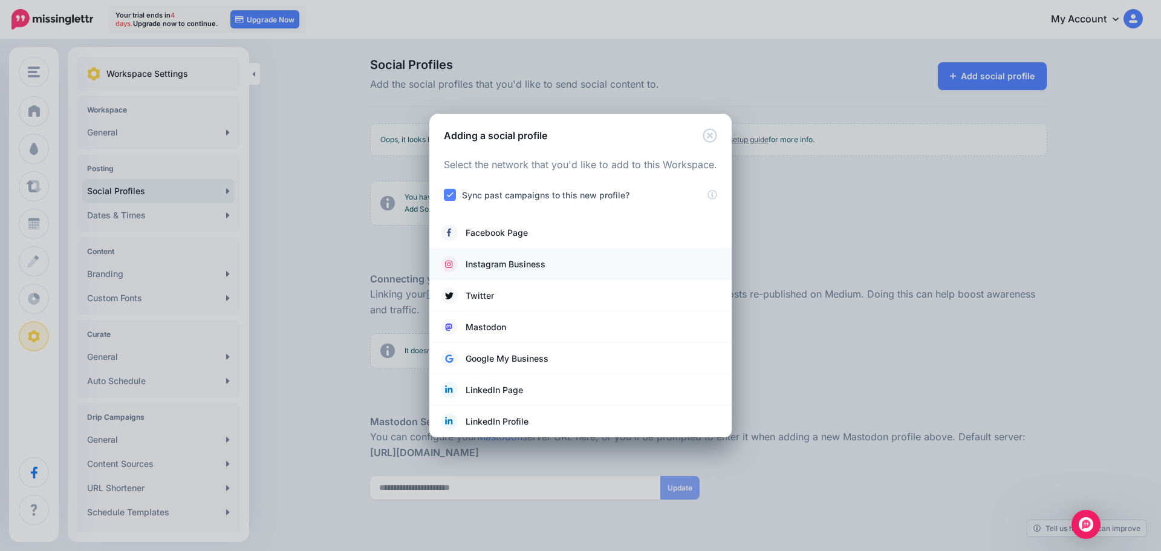
click at [534, 261] on span "Instagram Business" at bounding box center [505, 264] width 80 height 15
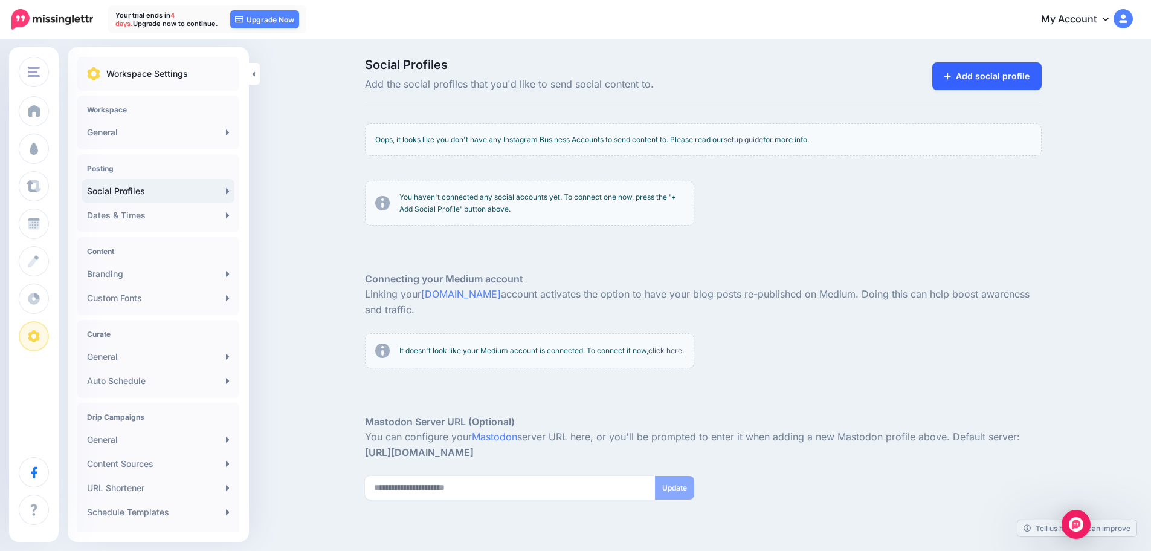
click at [1020, 83] on link "Add social profile" at bounding box center [987, 76] width 109 height 28
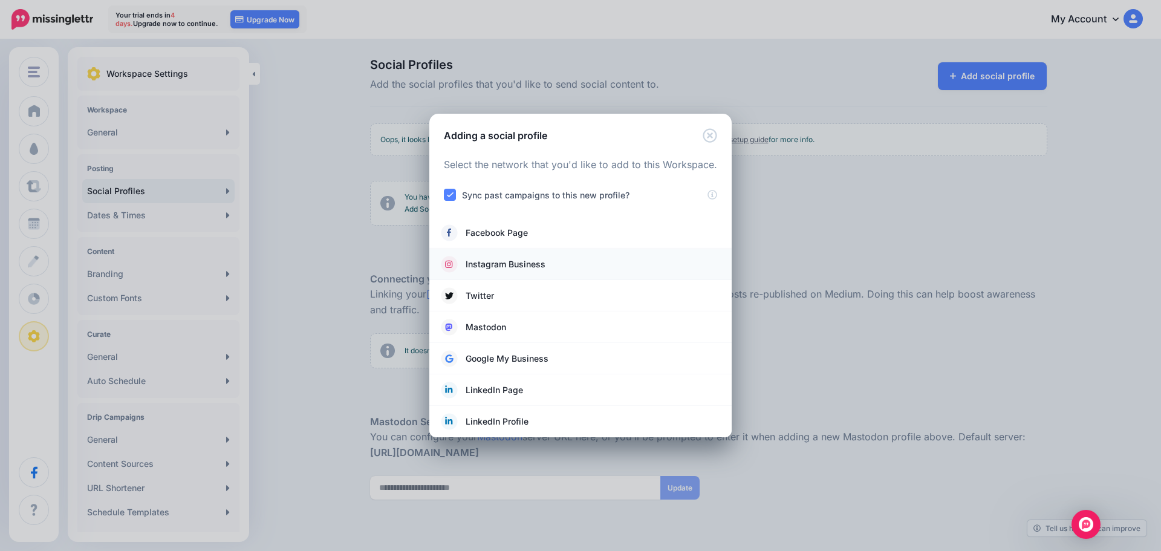
click at [523, 257] on span "Instagram Business" at bounding box center [505, 264] width 80 height 15
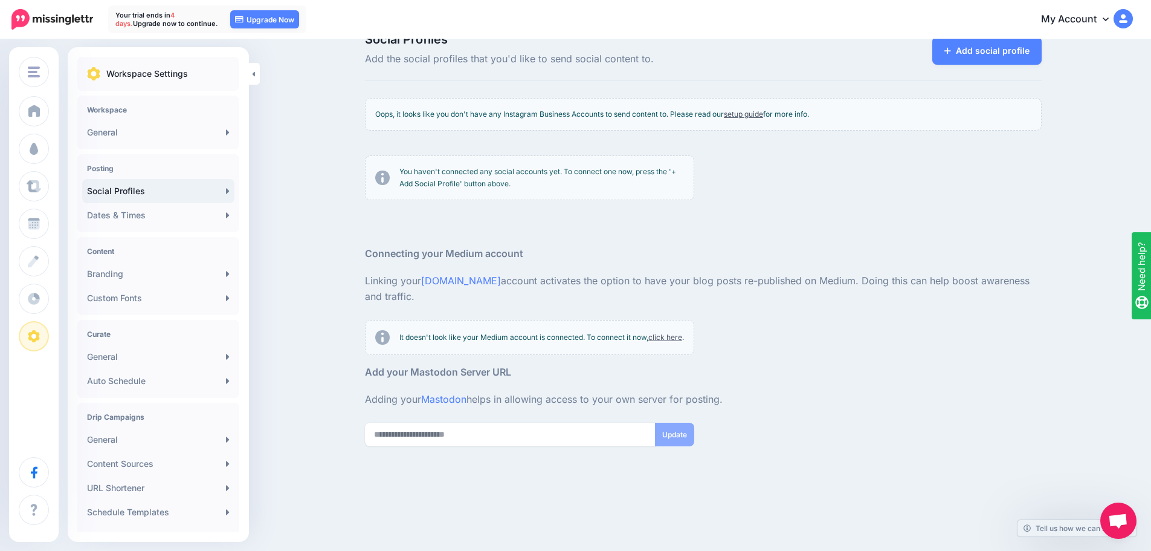
scroll to position [39, 0]
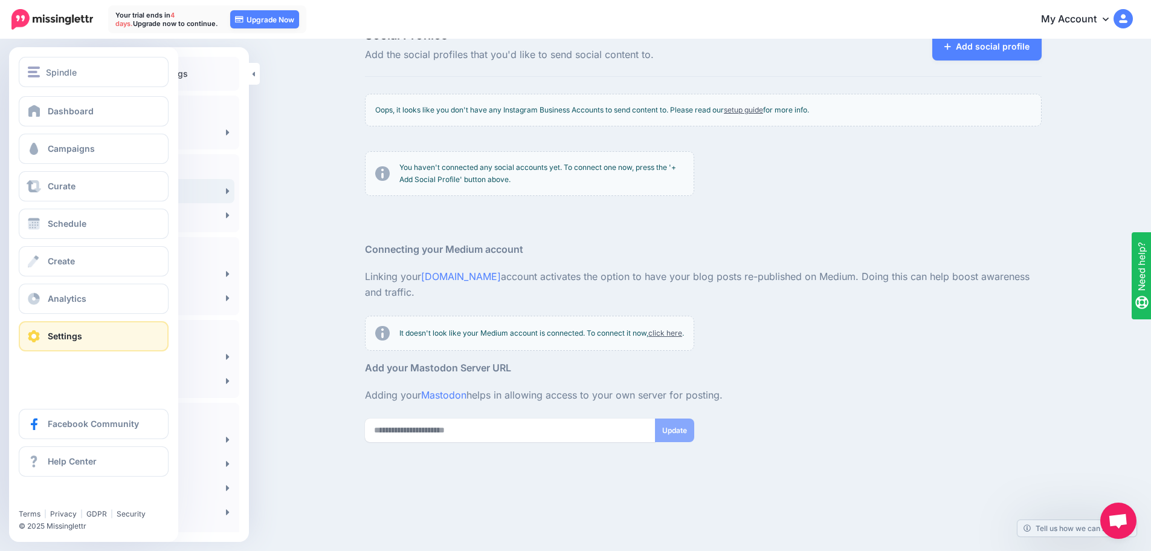
click at [94, 92] on div at bounding box center [93, 76] width 169 height 39
click at [94, 83] on button "Spindle" at bounding box center [94, 72] width 150 height 30
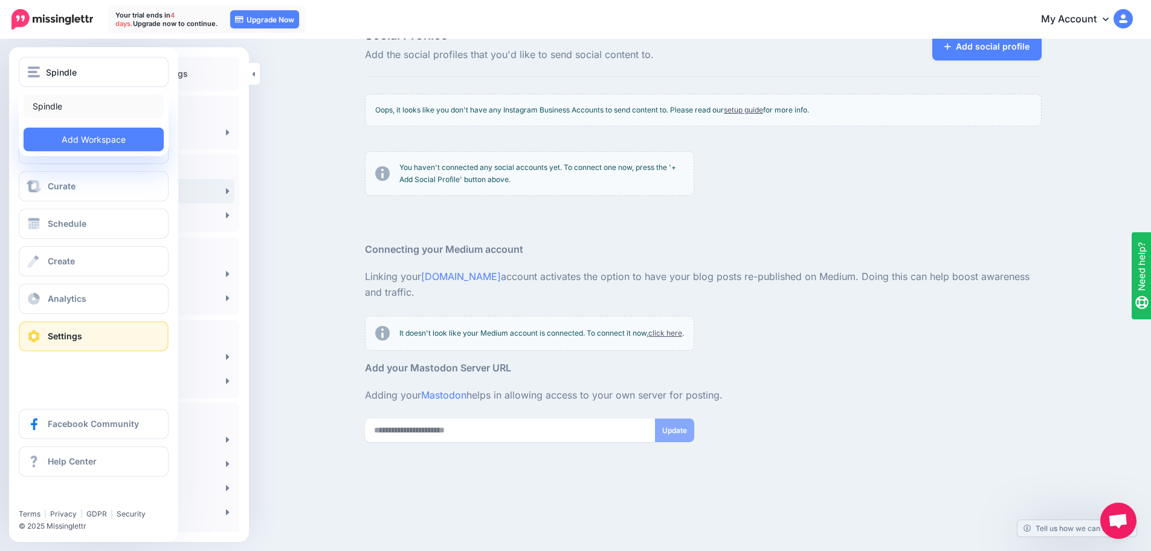
click at [93, 102] on link "Spindle" at bounding box center [94, 106] width 140 height 24
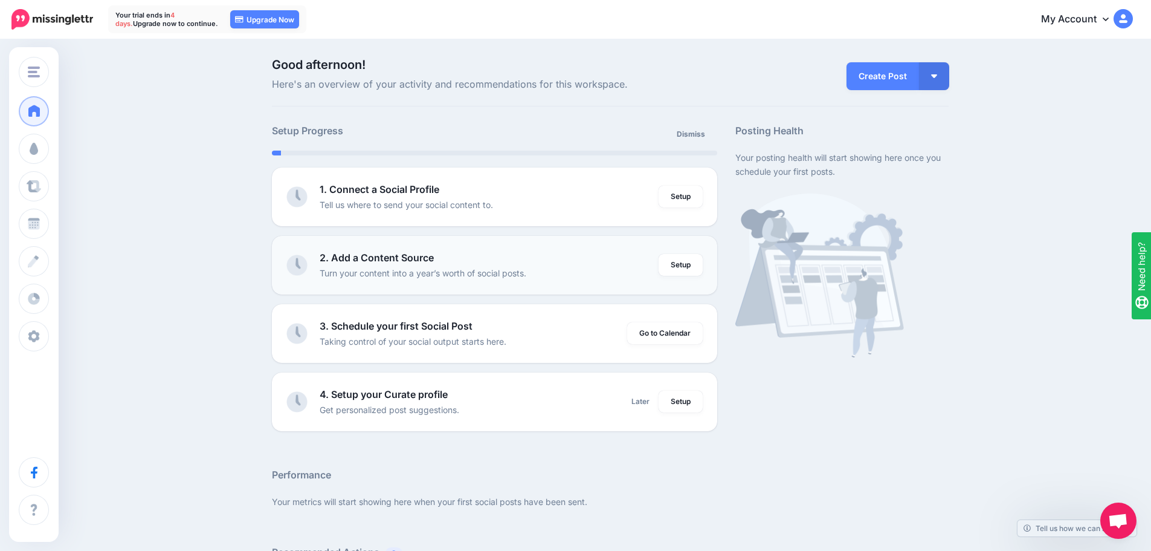
click at [673, 276] on div "Setup" at bounding box center [681, 265] width 44 height 30
click at [678, 268] on link "Setup" at bounding box center [681, 265] width 44 height 22
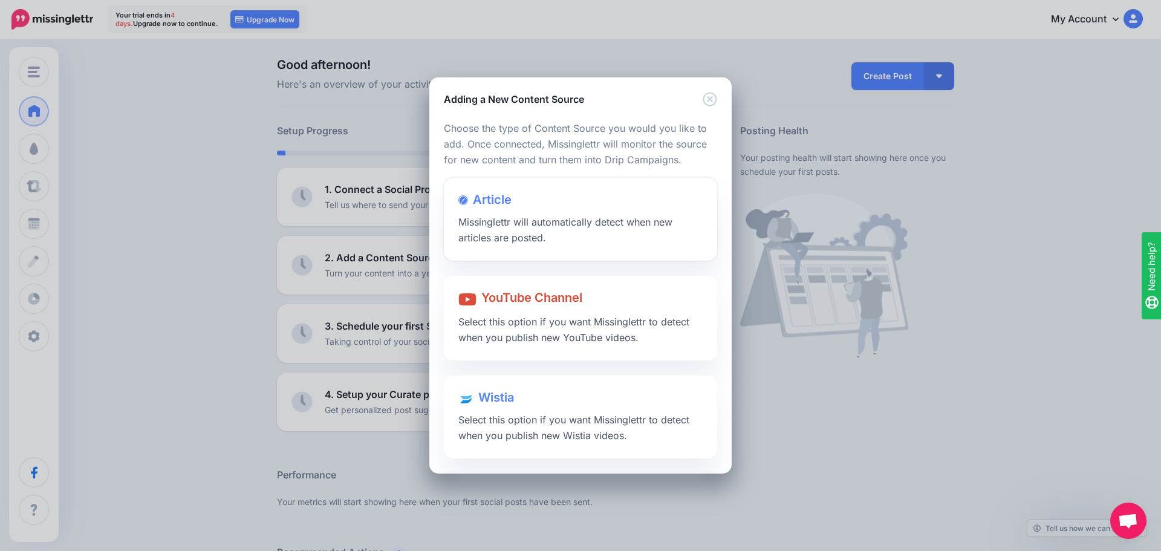
click at [583, 219] on span "Missinglettr will automatically detect when new articles are posted." at bounding box center [565, 230] width 214 height 28
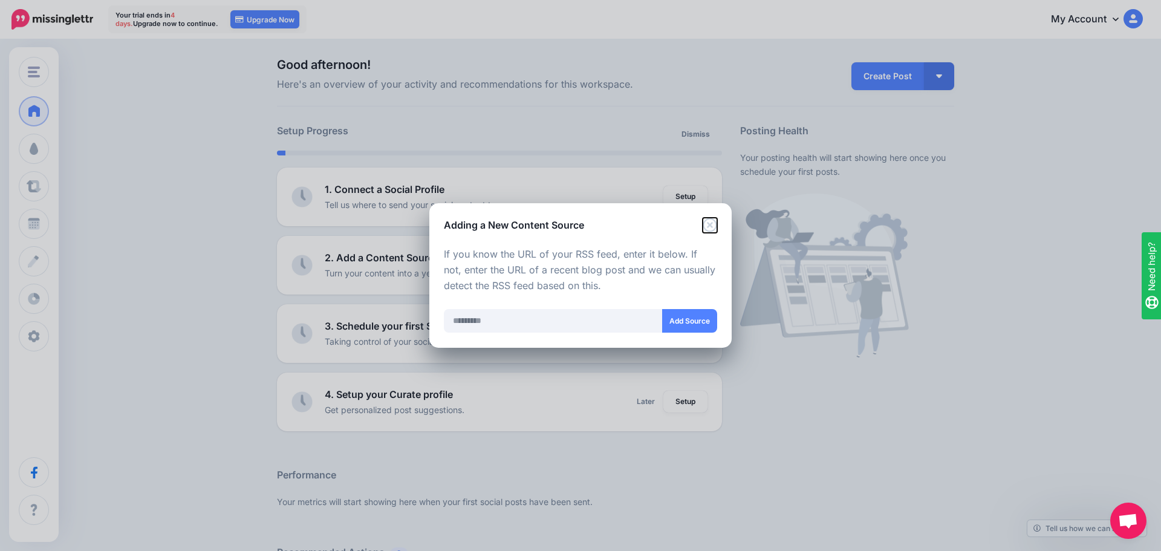
click at [707, 226] on icon "Close" at bounding box center [709, 225] width 15 height 15
